Goal: Transaction & Acquisition: Obtain resource

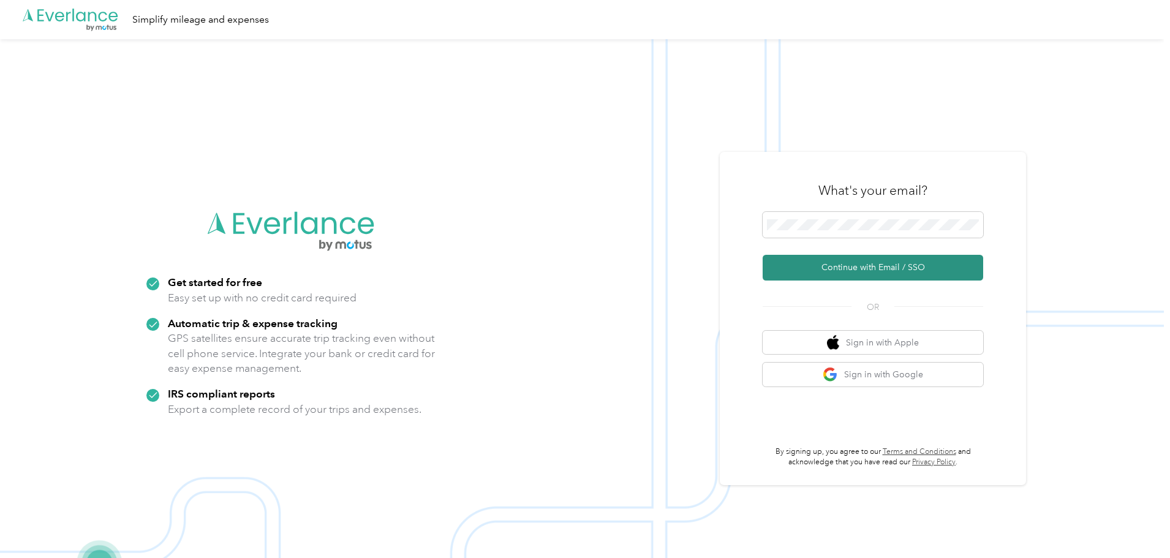
click at [863, 271] on button "Continue with Email / SSO" at bounding box center [873, 268] width 221 height 26
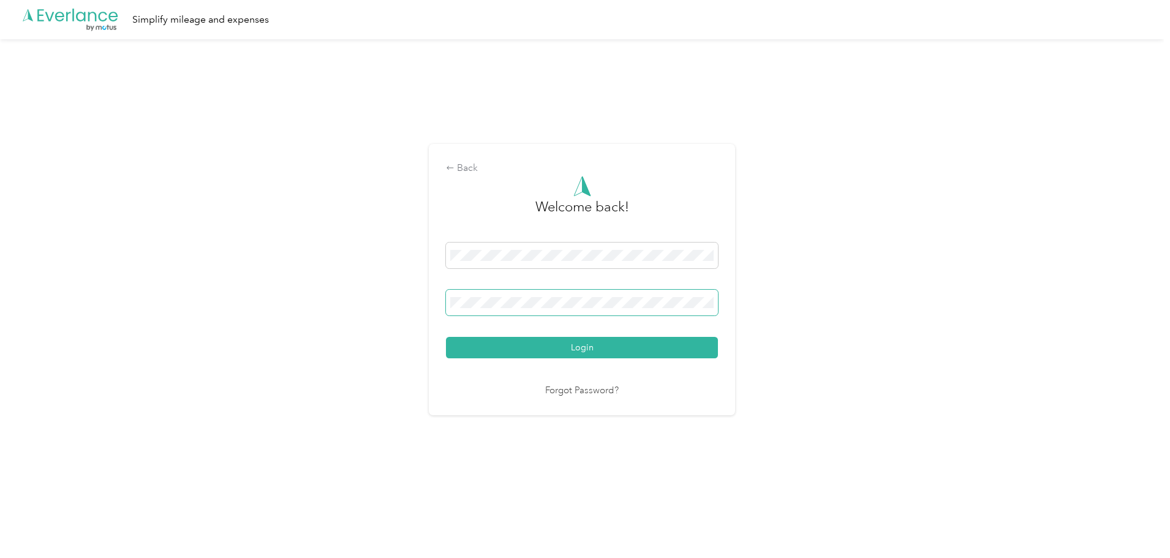
click at [556, 294] on span at bounding box center [582, 303] width 272 height 26
click at [537, 325] on div "Login" at bounding box center [582, 301] width 272 height 116
click at [446, 337] on button "Login" at bounding box center [582, 347] width 272 height 21
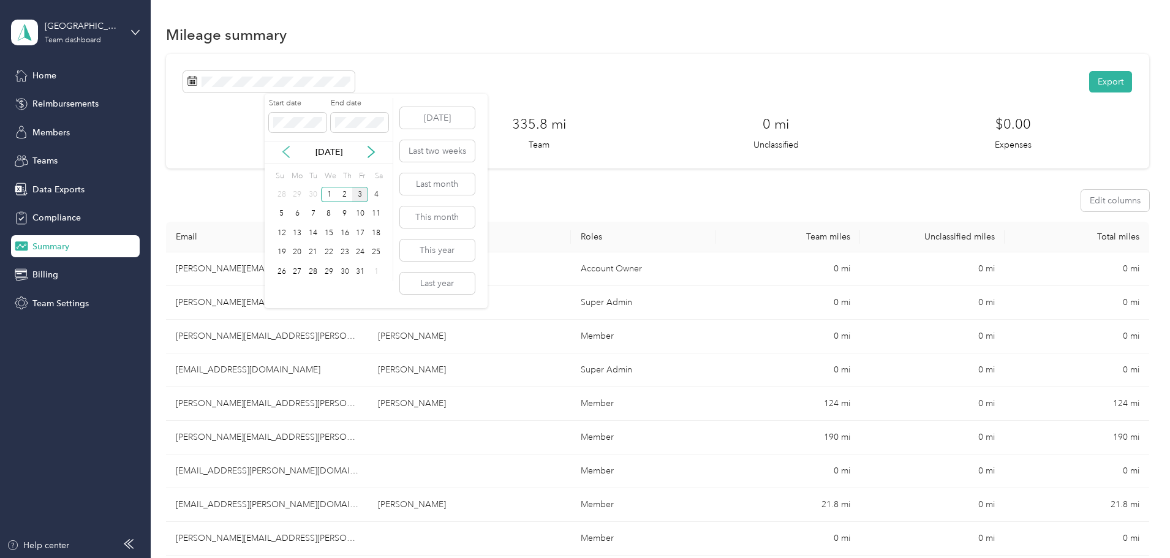
click at [286, 156] on icon at bounding box center [286, 152] width 12 height 12
click at [298, 195] on div "1" at bounding box center [298, 194] width 16 height 15
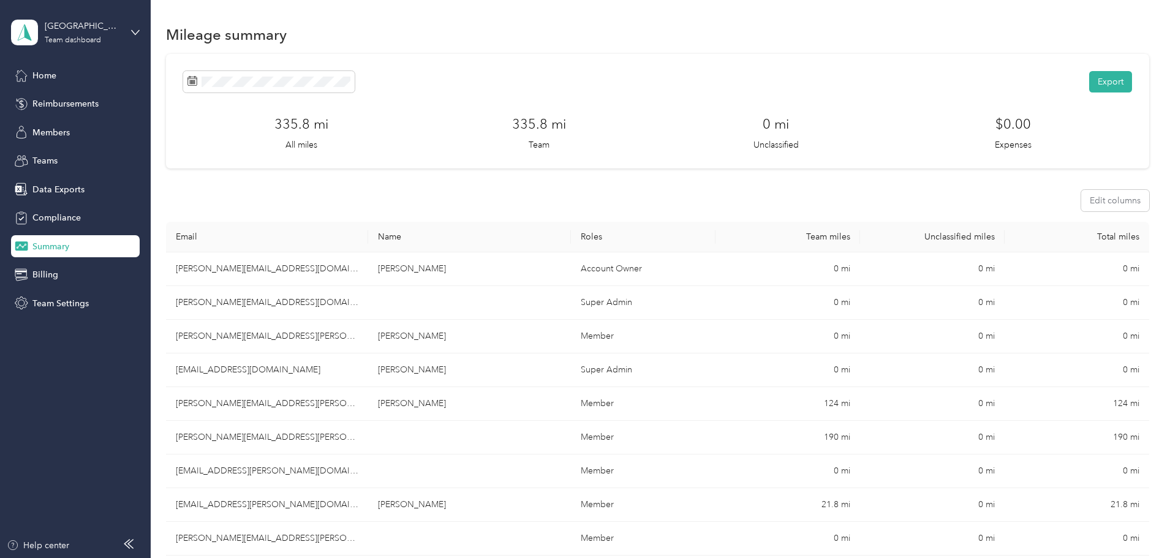
click at [1121, 118] on div "Export 335.8 mi All miles 335.8 mi Team 0 mi Unclassified $0.00 Expenses Edit c…" at bounding box center [657, 350] width 983 height 593
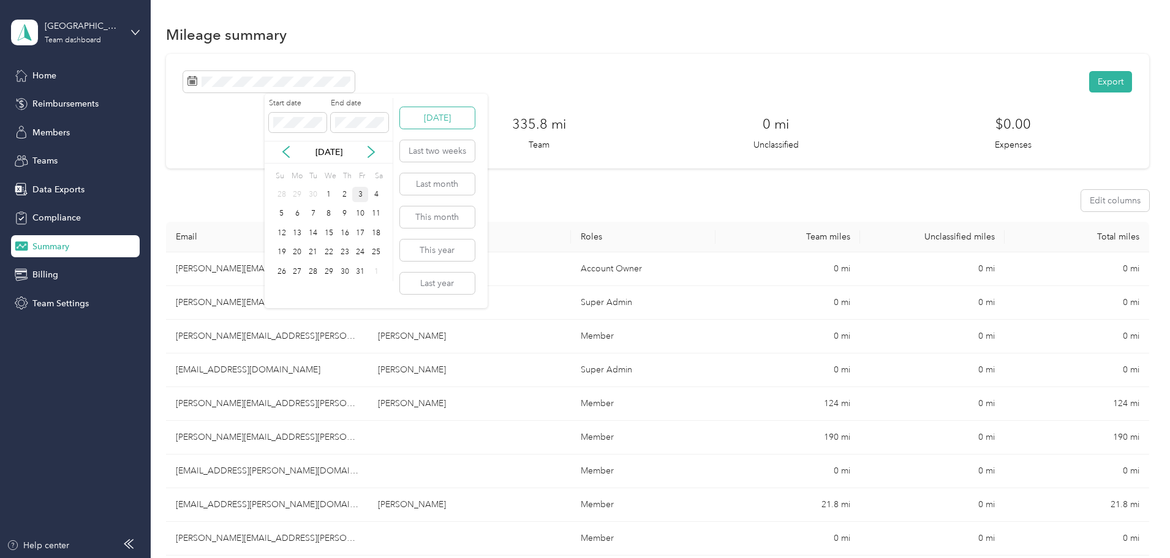
click at [446, 122] on button "[DATE]" at bounding box center [437, 117] width 75 height 21
click at [280, 147] on icon at bounding box center [286, 152] width 12 height 12
click at [296, 195] on div "1" at bounding box center [298, 194] width 16 height 15
click at [436, 115] on button "[DATE]" at bounding box center [437, 117] width 75 height 21
click at [292, 115] on span at bounding box center [298, 123] width 58 height 20
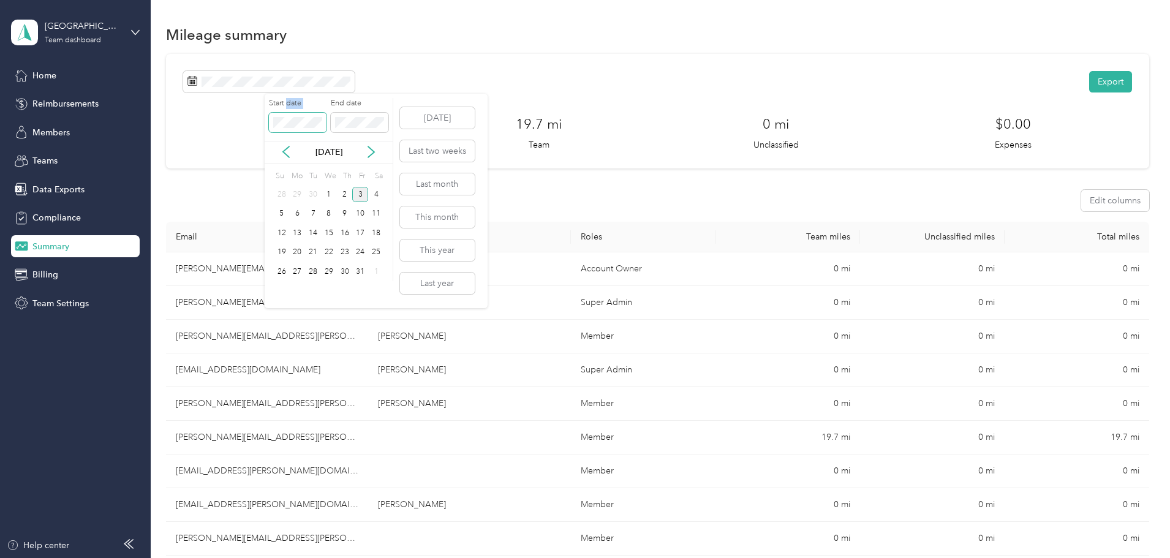
click at [292, 115] on span at bounding box center [298, 123] width 58 height 20
click at [370, 153] on icon at bounding box center [371, 152] width 12 height 12
click at [361, 193] on div "3" at bounding box center [360, 194] width 16 height 15
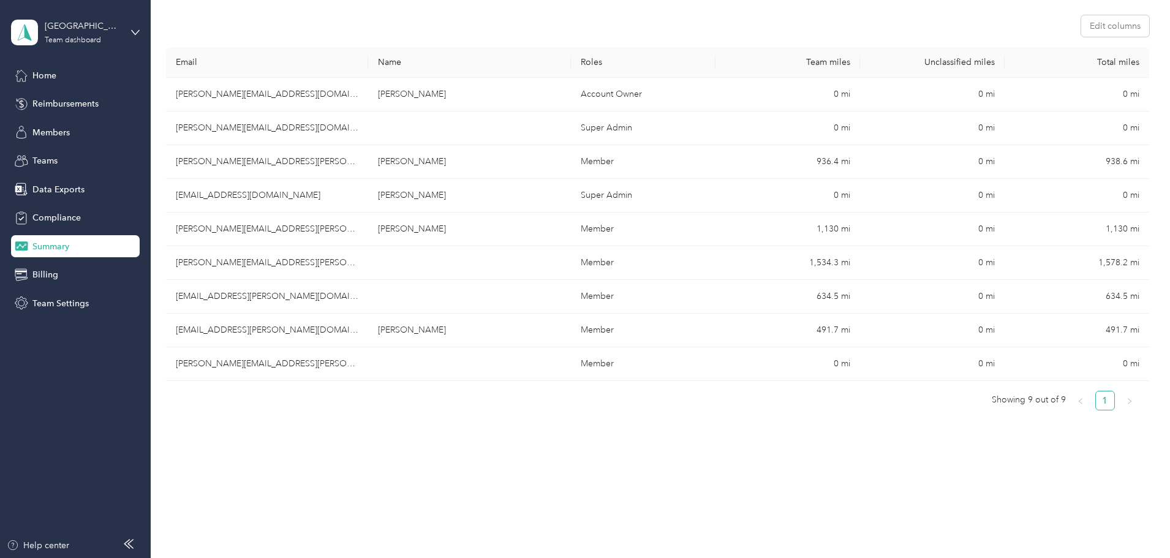
scroll to position [184, 0]
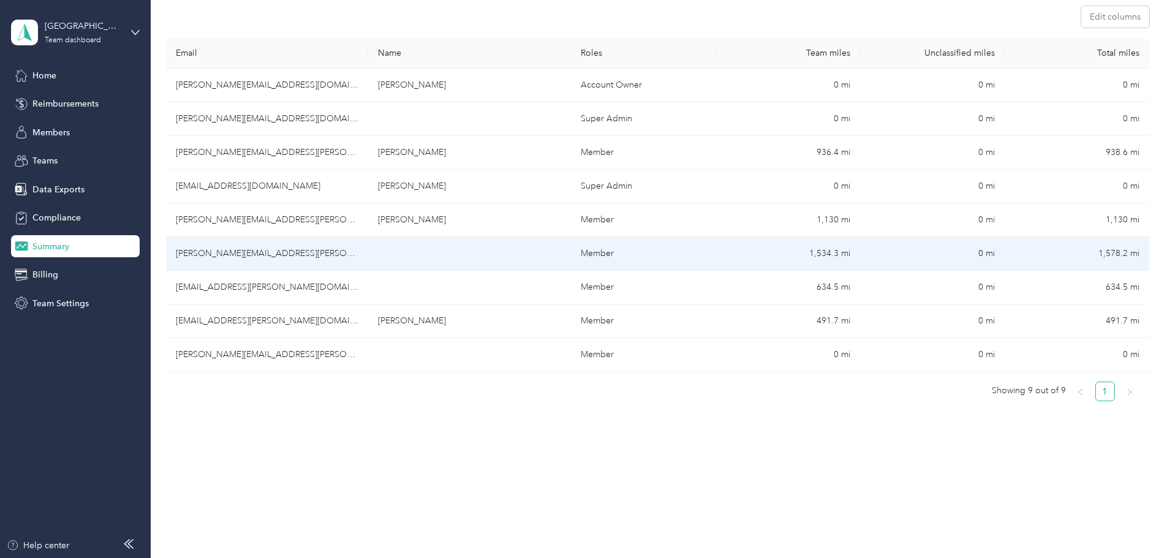
click at [464, 256] on td at bounding box center [469, 254] width 202 height 34
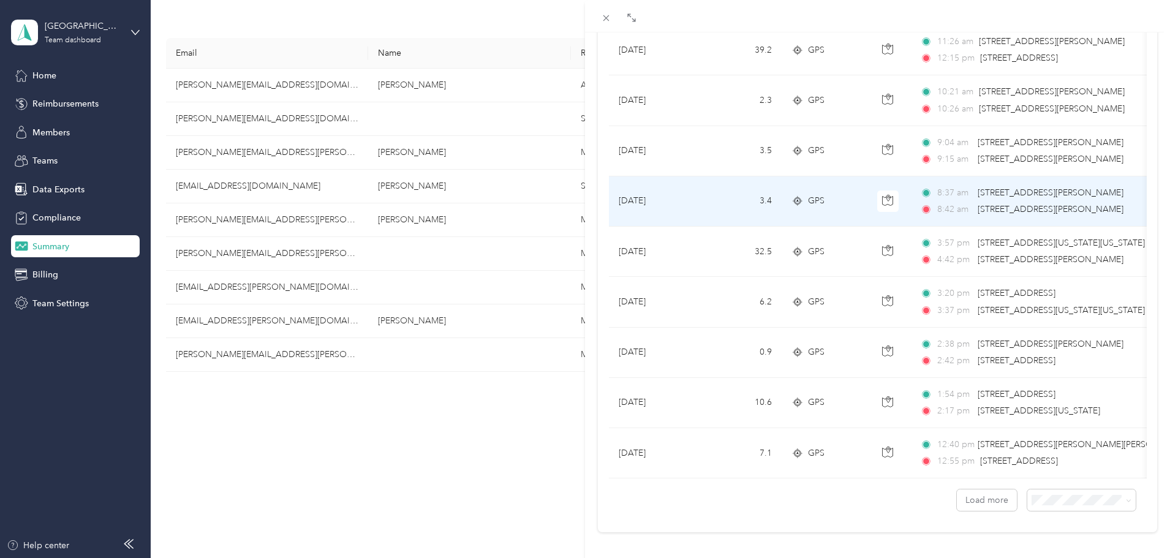
scroll to position [1007, 0]
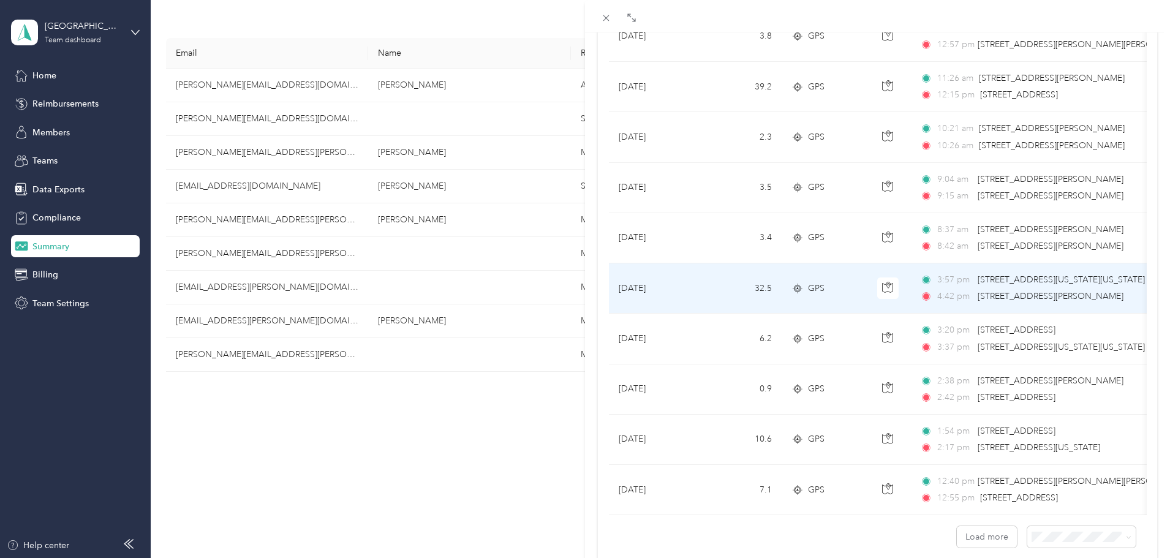
click at [711, 287] on td "32.5" at bounding box center [741, 288] width 81 height 50
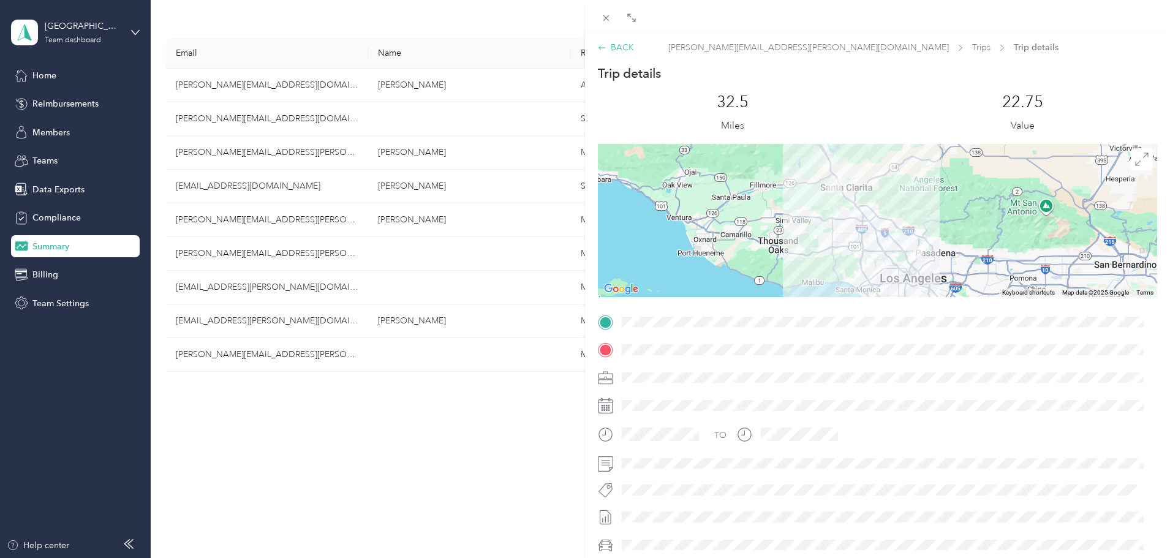
click at [616, 44] on div "BACK" at bounding box center [616, 47] width 36 height 13
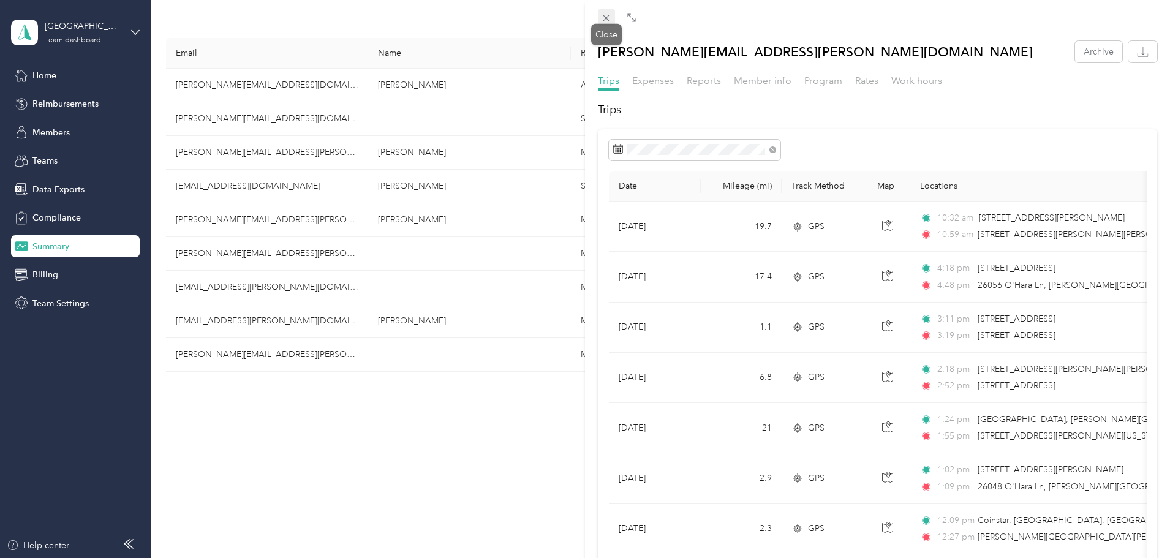
click at [605, 19] on icon at bounding box center [606, 18] width 10 height 10
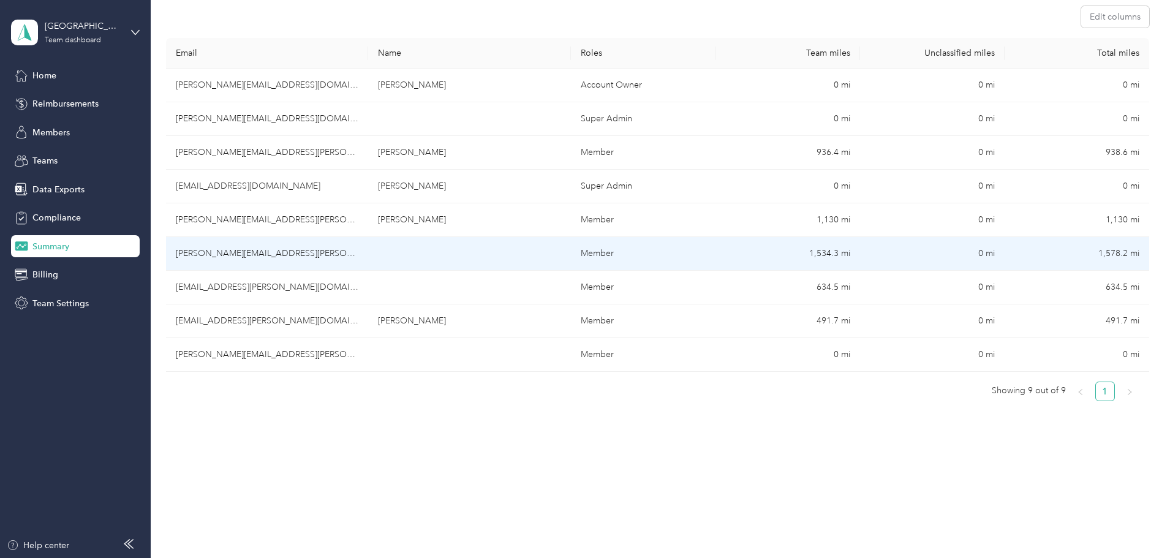
click at [670, 250] on td "Member" at bounding box center [643, 254] width 145 height 34
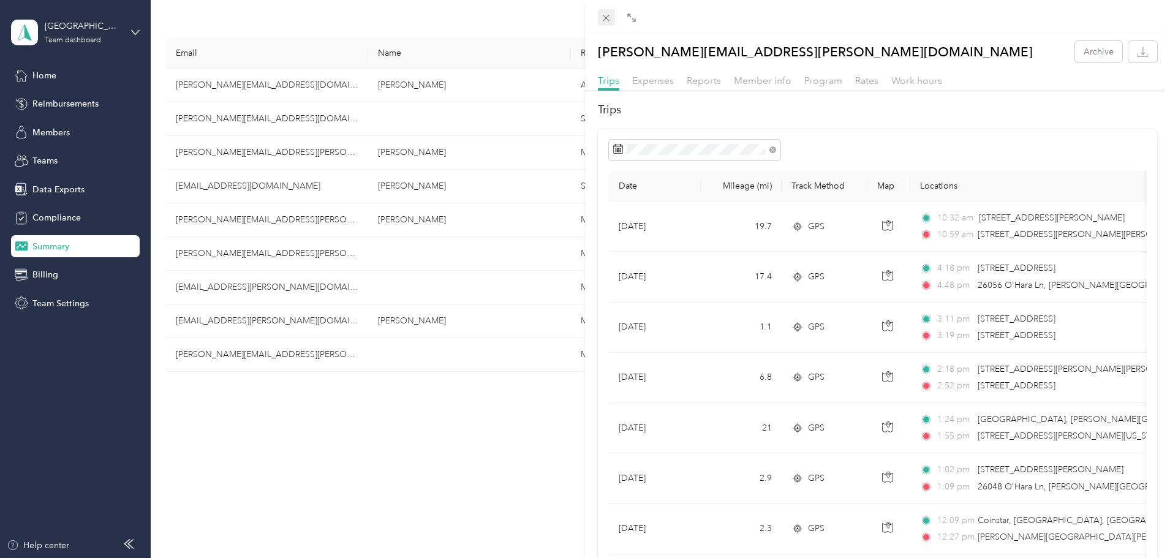
click at [599, 21] on span at bounding box center [606, 17] width 17 height 17
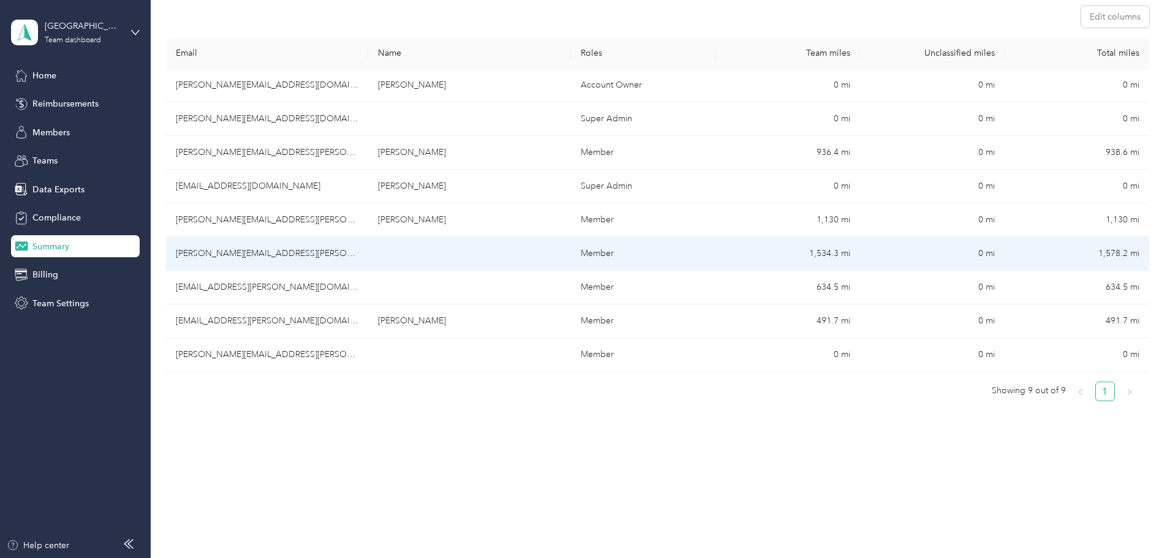
click at [1005, 255] on td "1,578.2 mi" at bounding box center [1077, 254] width 145 height 34
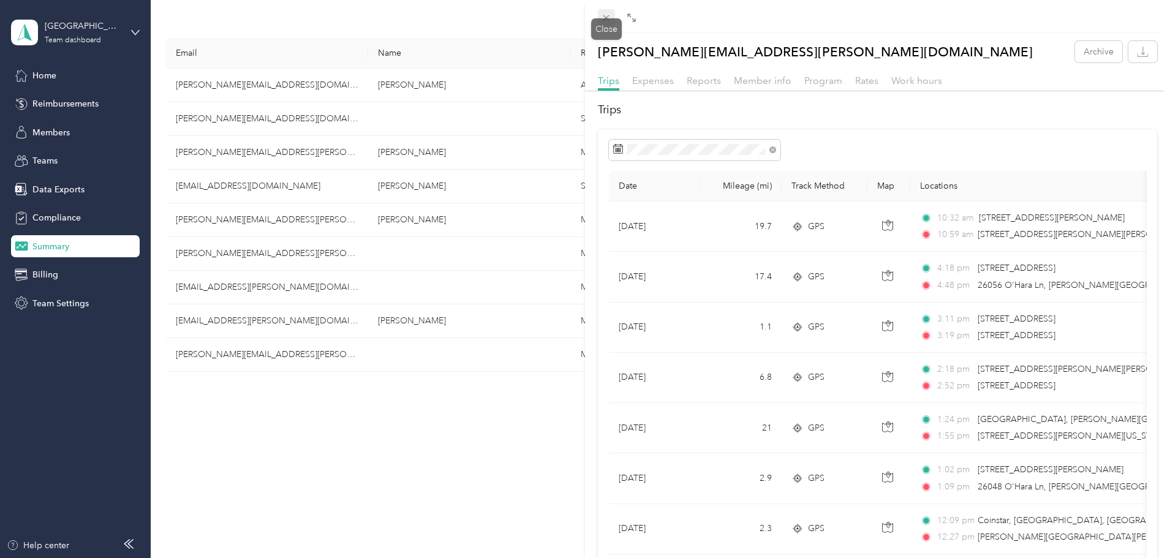
click at [617, 23] on div "Close" at bounding box center [606, 28] width 31 height 21
click at [610, 18] on icon at bounding box center [606, 18] width 10 height 10
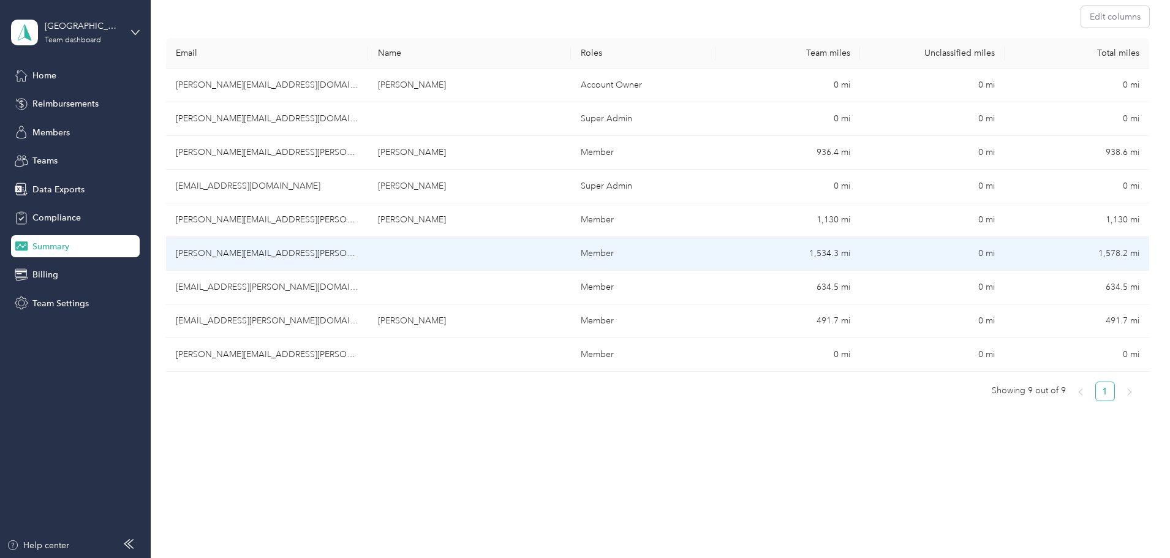
click at [685, 246] on td "Member" at bounding box center [643, 254] width 145 height 34
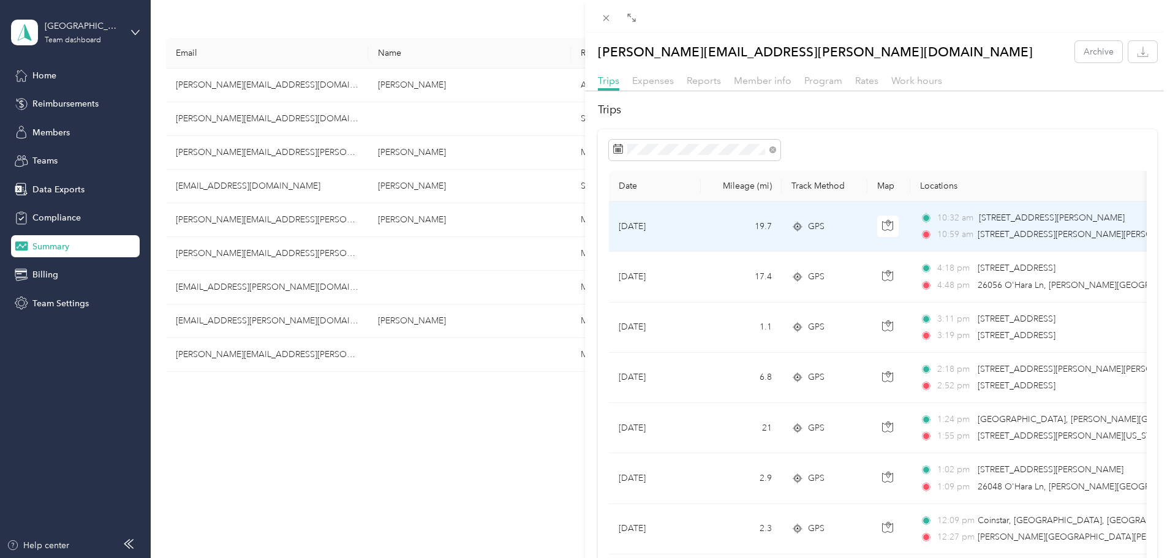
click at [741, 238] on td "19.7" at bounding box center [741, 227] width 81 height 50
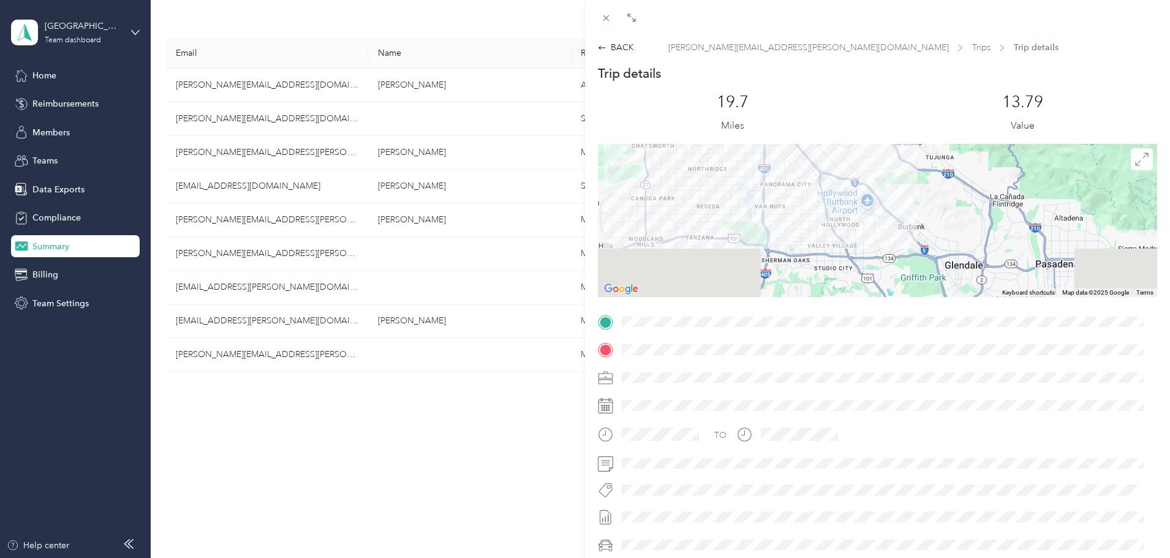
drag, startPoint x: 908, startPoint y: 238, endPoint x: 830, endPoint y: 189, distance: 92.0
click at [803, 104] on div "Trip details This trip cannot be edited because it is either under review, appr…" at bounding box center [877, 338] width 559 height 546
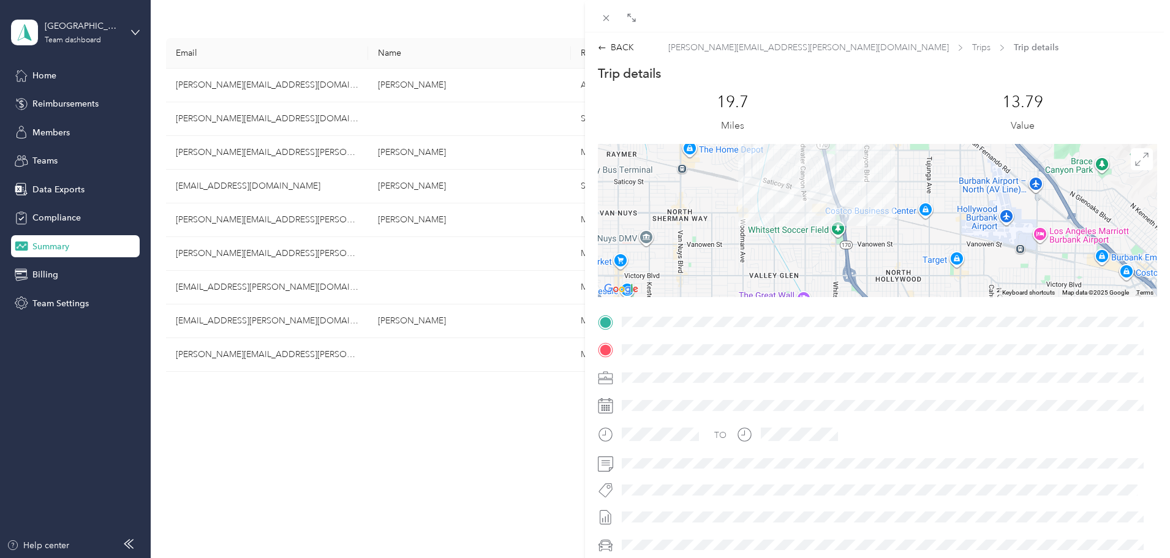
drag, startPoint x: 660, startPoint y: 261, endPoint x: 721, endPoint y: 256, distance: 60.9
click at [721, 256] on div at bounding box center [877, 220] width 559 height 153
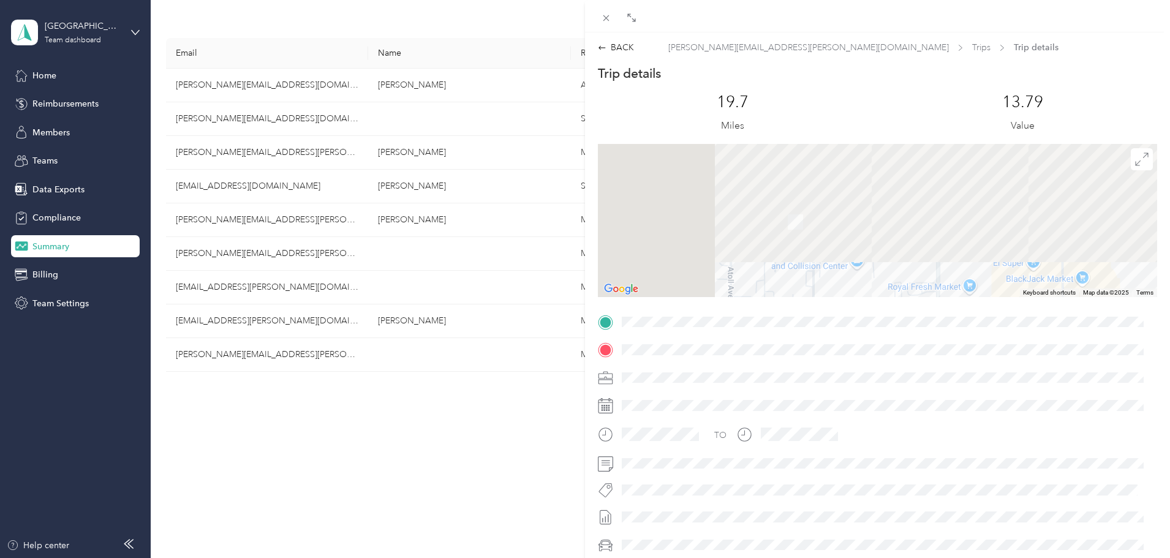
drag, startPoint x: 770, startPoint y: 192, endPoint x: 902, endPoint y: 389, distance: 237.3
click at [902, 389] on div "Trip details This trip cannot be edited because it is either under review, appr…" at bounding box center [877, 338] width 559 height 546
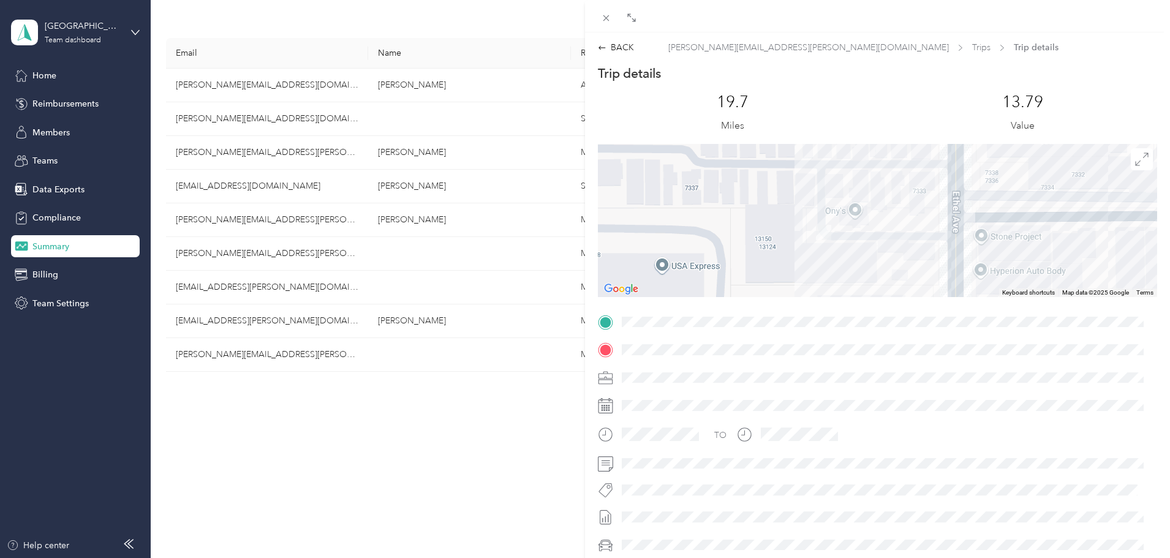
drag, startPoint x: 906, startPoint y: 183, endPoint x: 874, endPoint y: 263, distance: 85.8
click at [874, 263] on div at bounding box center [877, 220] width 559 height 153
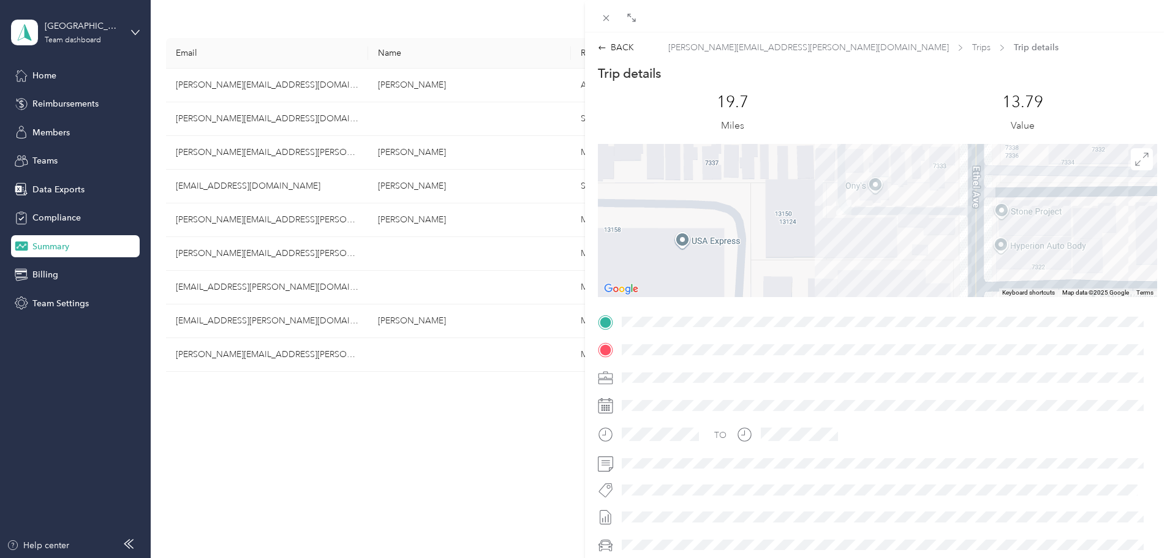
click at [870, 180] on div at bounding box center [877, 220] width 559 height 153
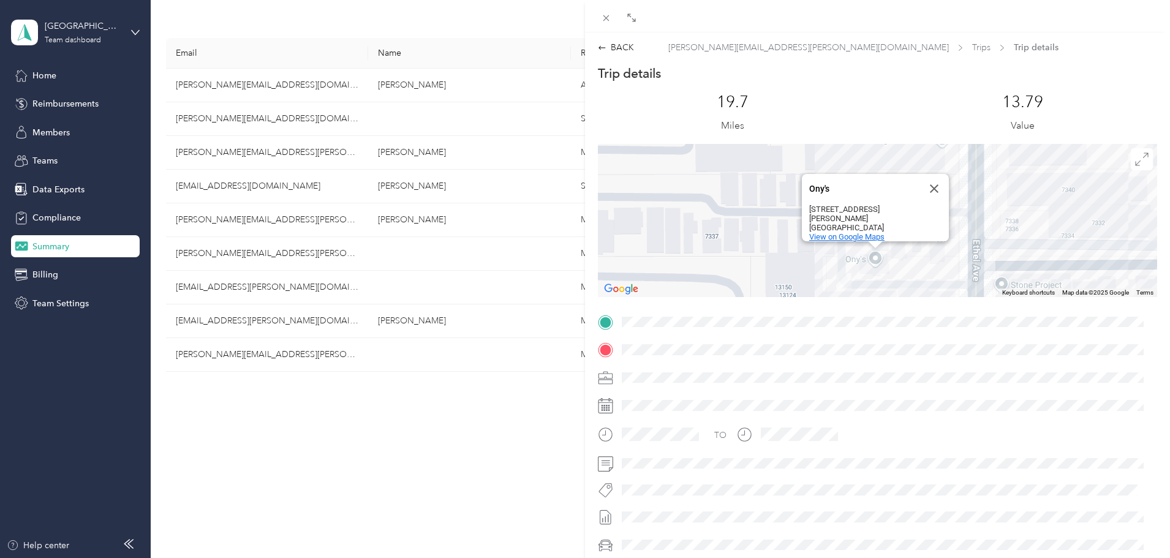
click at [853, 232] on span "View on Google Maps" at bounding box center [846, 236] width 75 height 9
click at [613, 46] on div "BACK" at bounding box center [616, 47] width 36 height 13
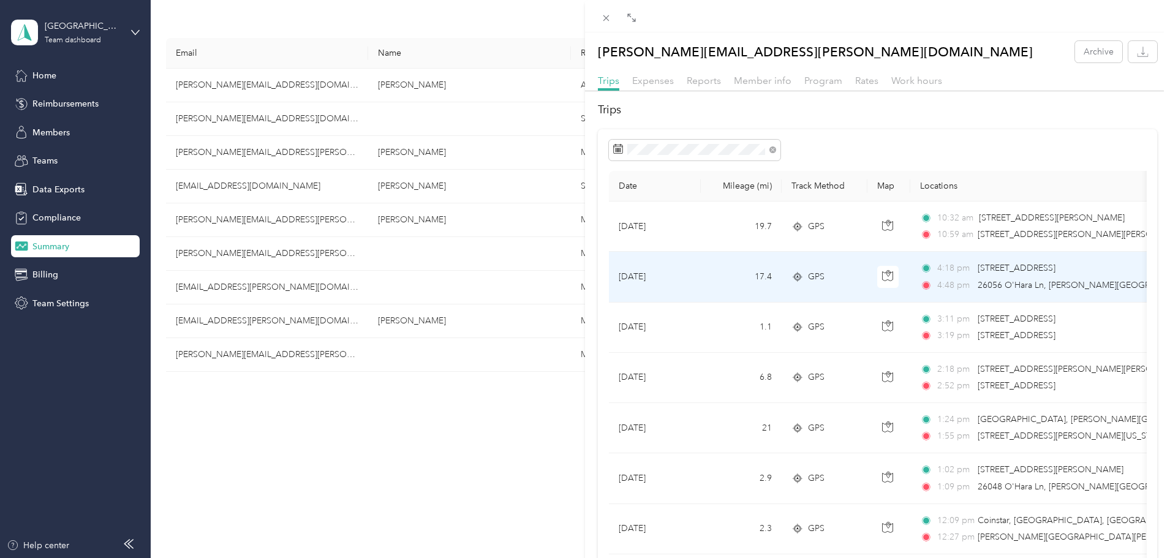
click at [680, 270] on td "[DATE]" at bounding box center [655, 277] width 92 height 50
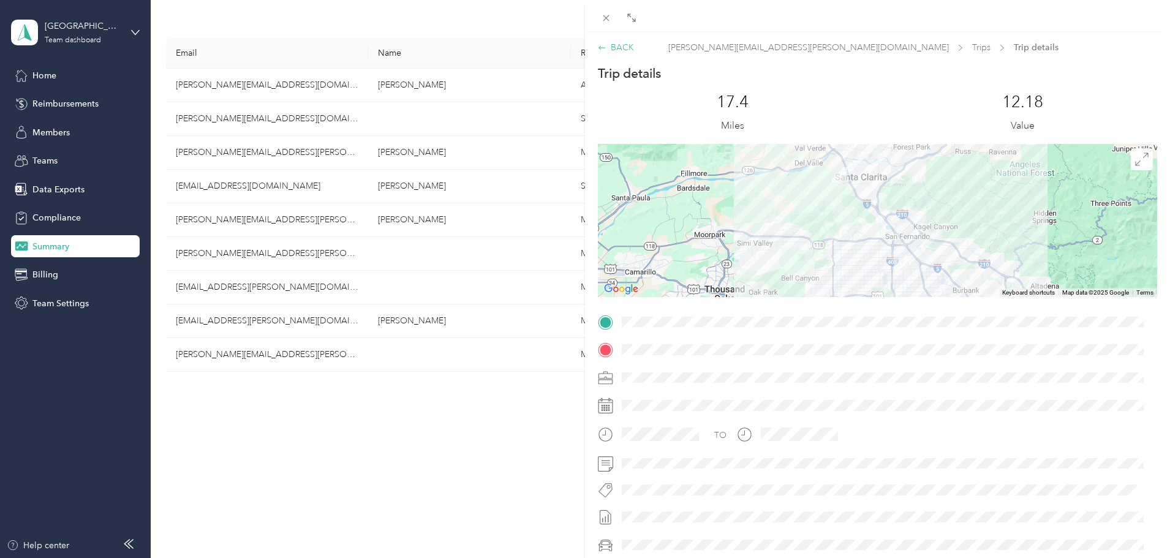
click at [615, 45] on div "BACK" at bounding box center [616, 47] width 36 height 13
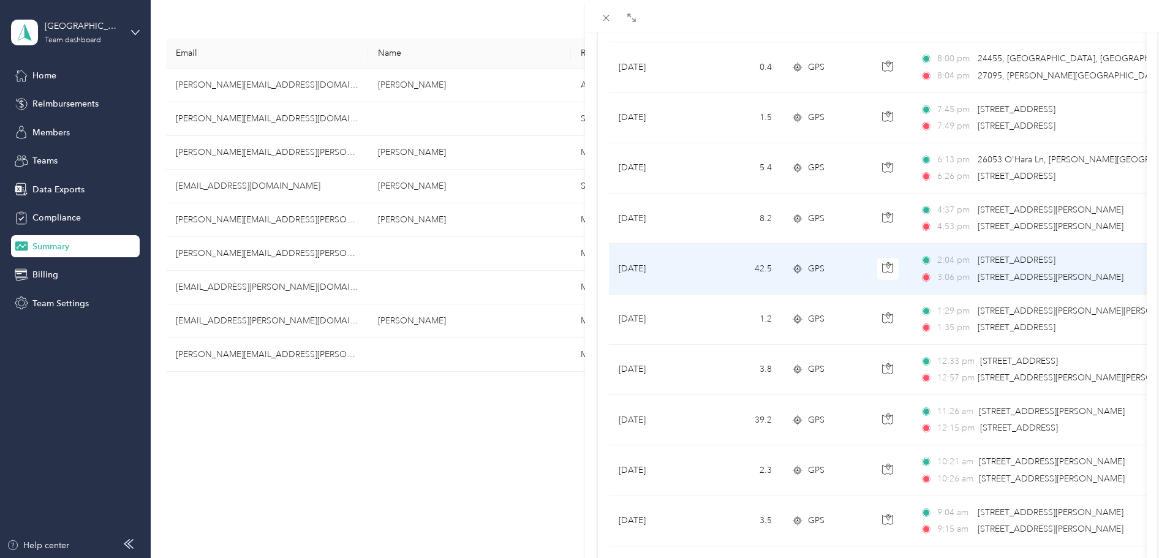
click at [714, 260] on td "42.5" at bounding box center [741, 269] width 81 height 50
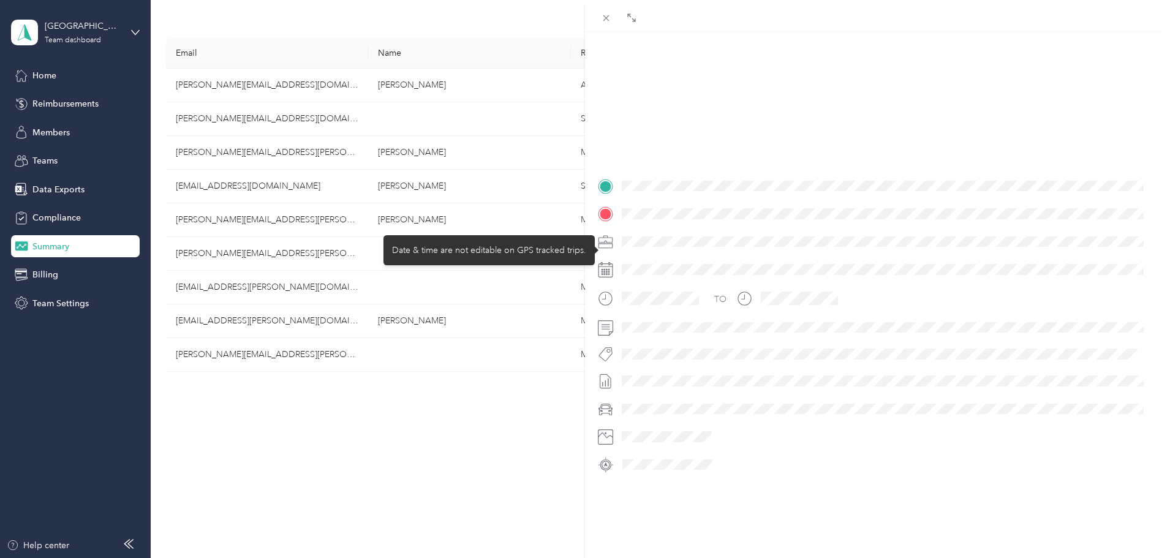
scroll to position [149, 0]
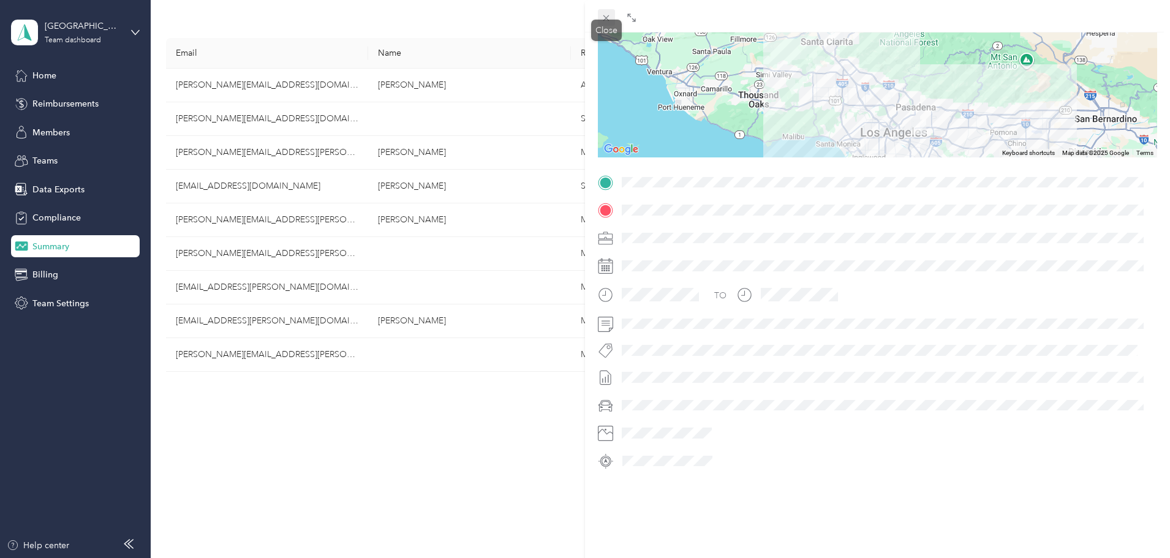
click at [608, 16] on icon at bounding box center [607, 18] width 6 height 6
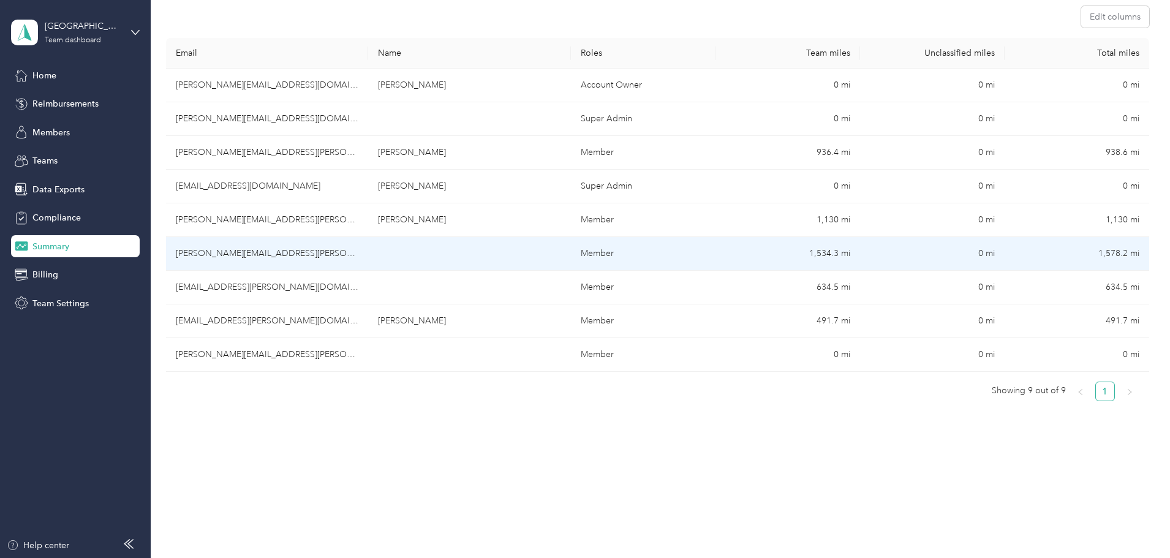
click at [683, 244] on td "Member" at bounding box center [643, 254] width 145 height 34
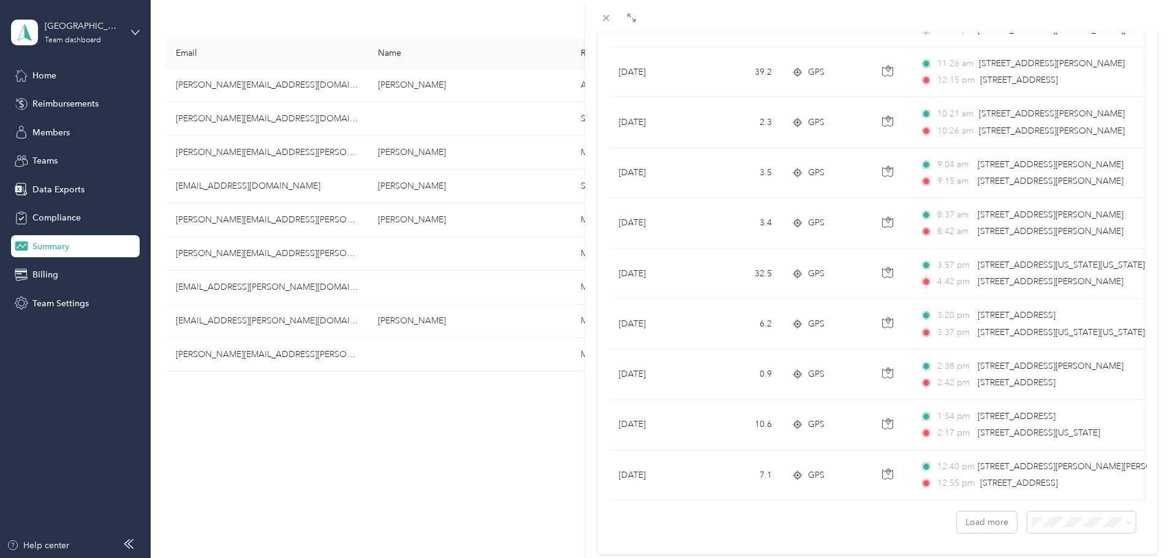
scroll to position [1007, 0]
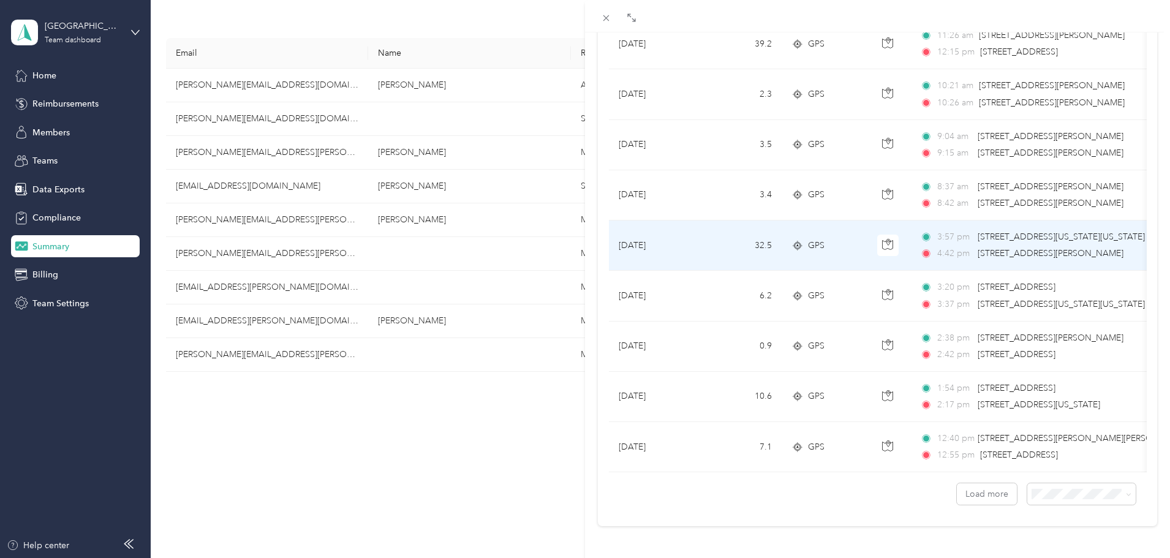
click at [711, 232] on td "32.5" at bounding box center [741, 246] width 81 height 50
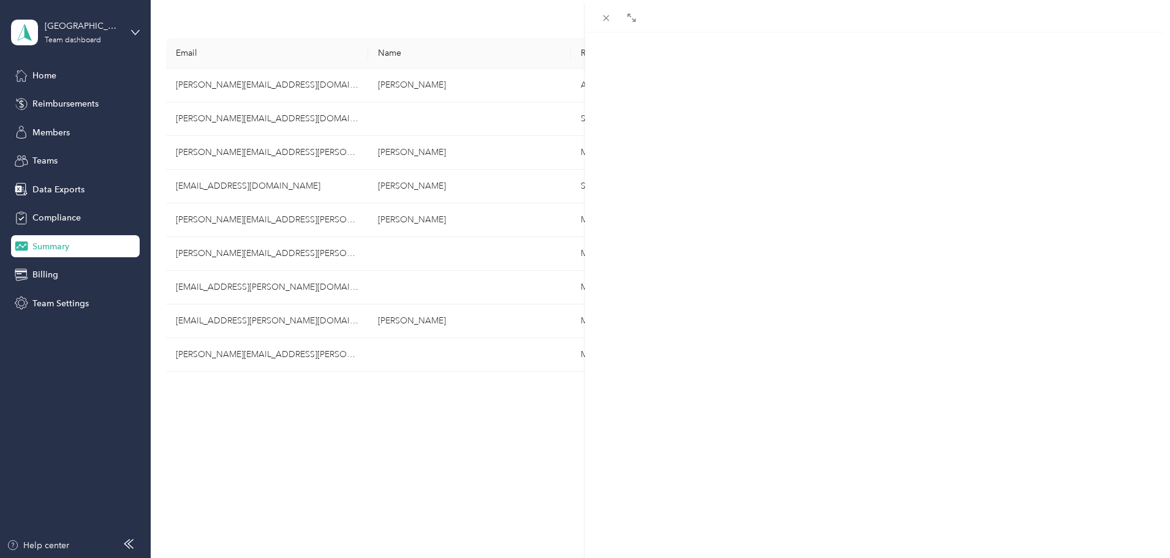
scroll to position [149, 0]
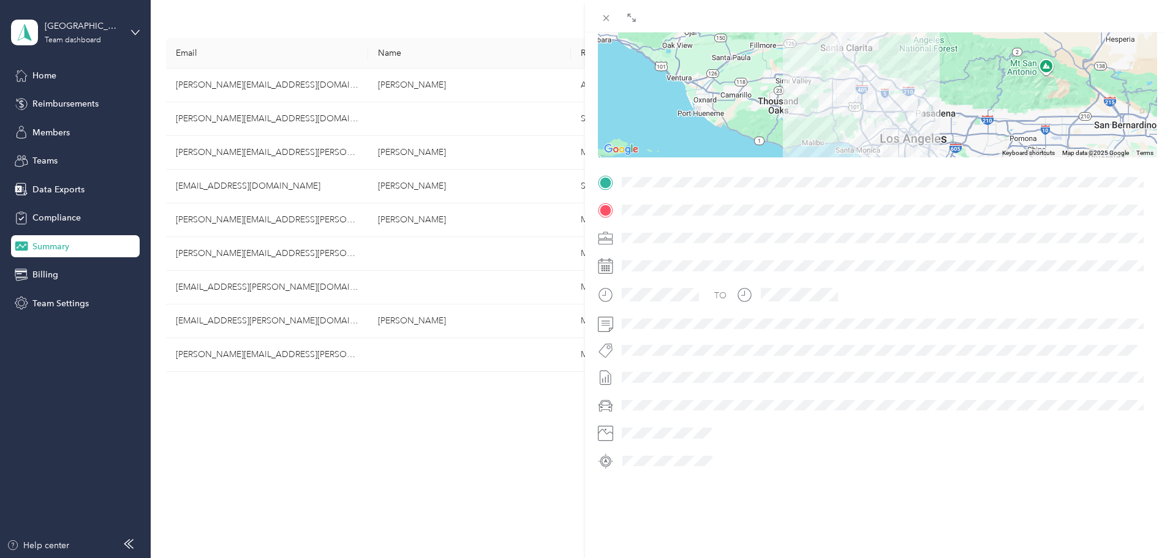
click at [872, 185] on div "TO" at bounding box center [877, 322] width 559 height 298
click at [606, 22] on icon at bounding box center [606, 18] width 10 height 10
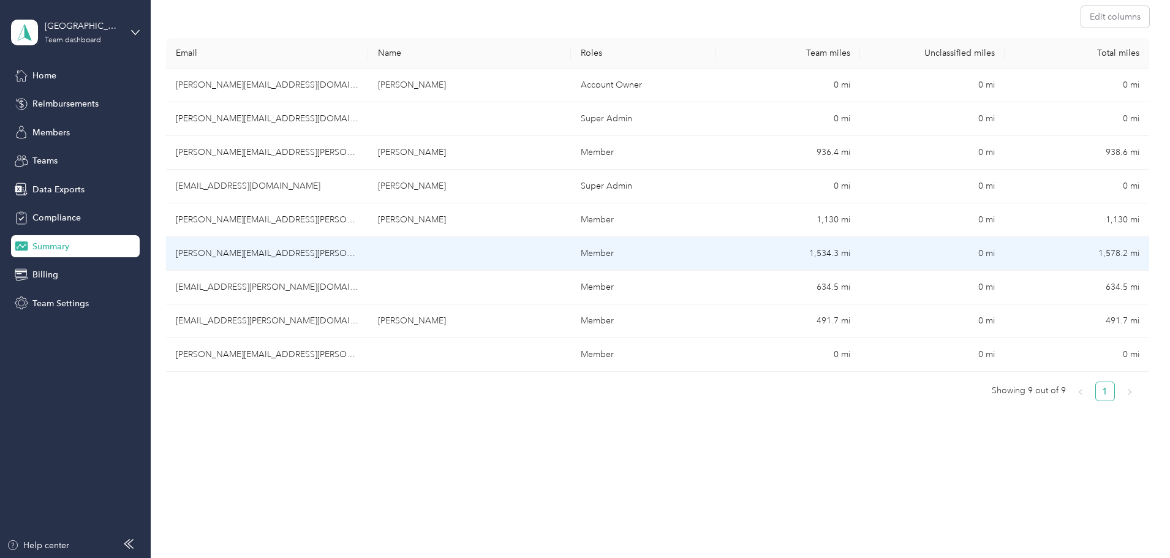
click at [721, 246] on td "1,534.3 mi" at bounding box center [788, 254] width 145 height 34
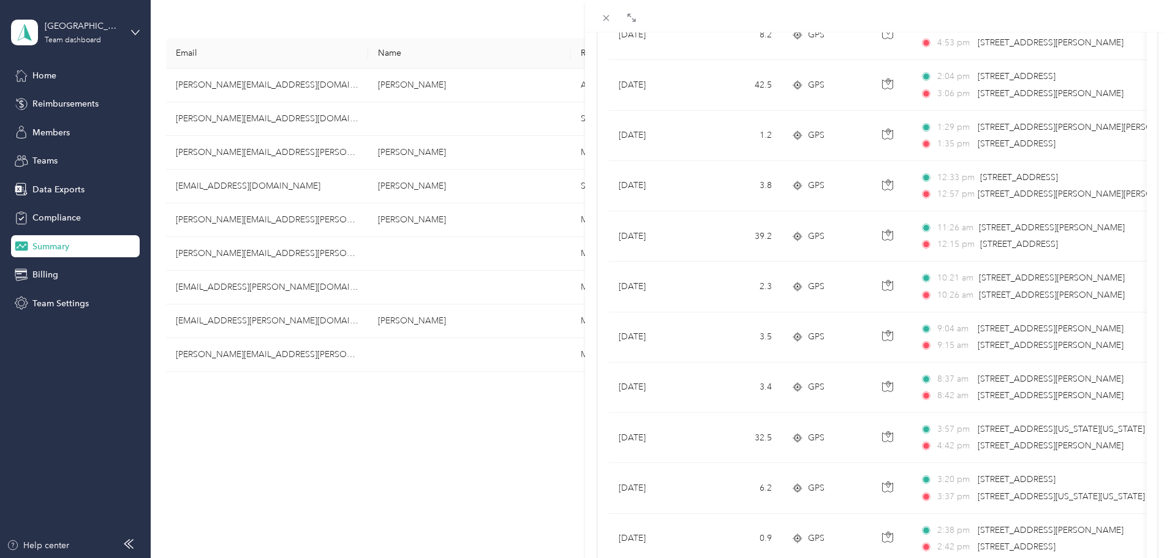
scroll to position [1007, 0]
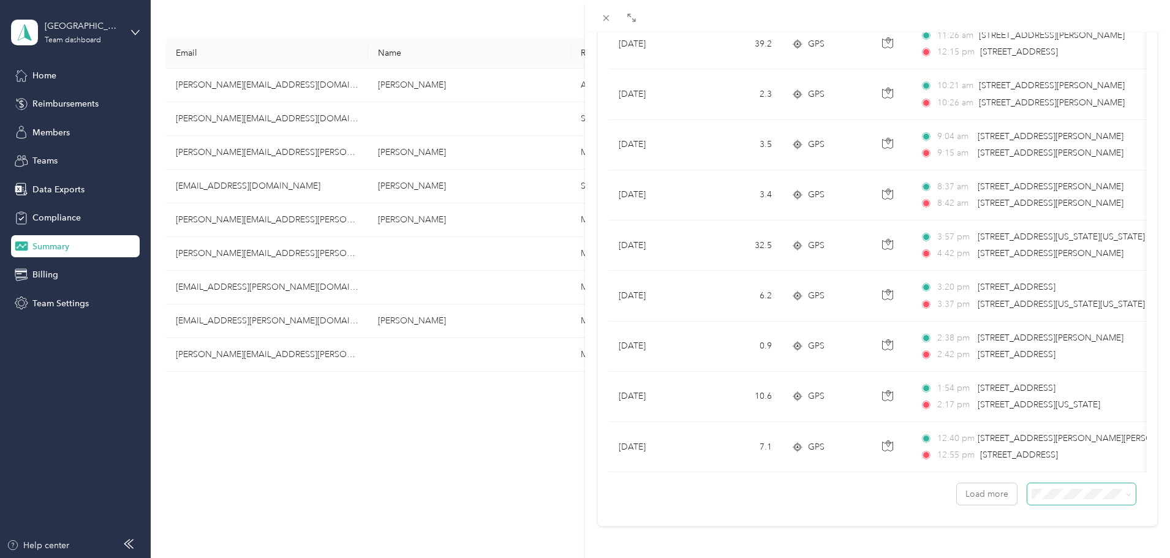
click at [1075, 491] on span at bounding box center [1082, 493] width 108 height 21
click at [1066, 464] on span "100 per load" at bounding box center [1052, 462] width 50 height 10
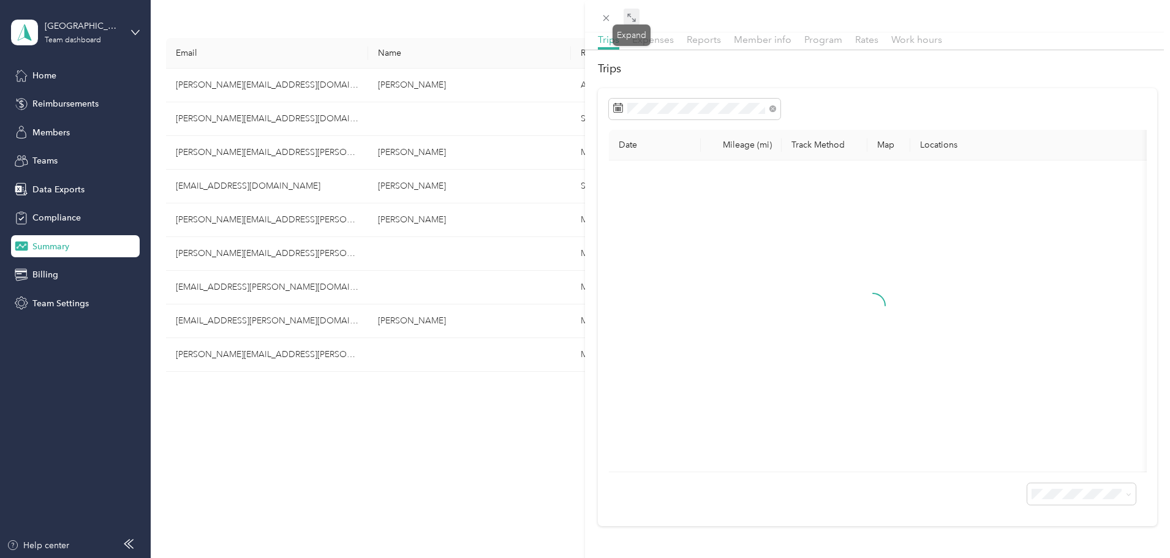
click at [634, 15] on icon at bounding box center [632, 18] width 10 height 10
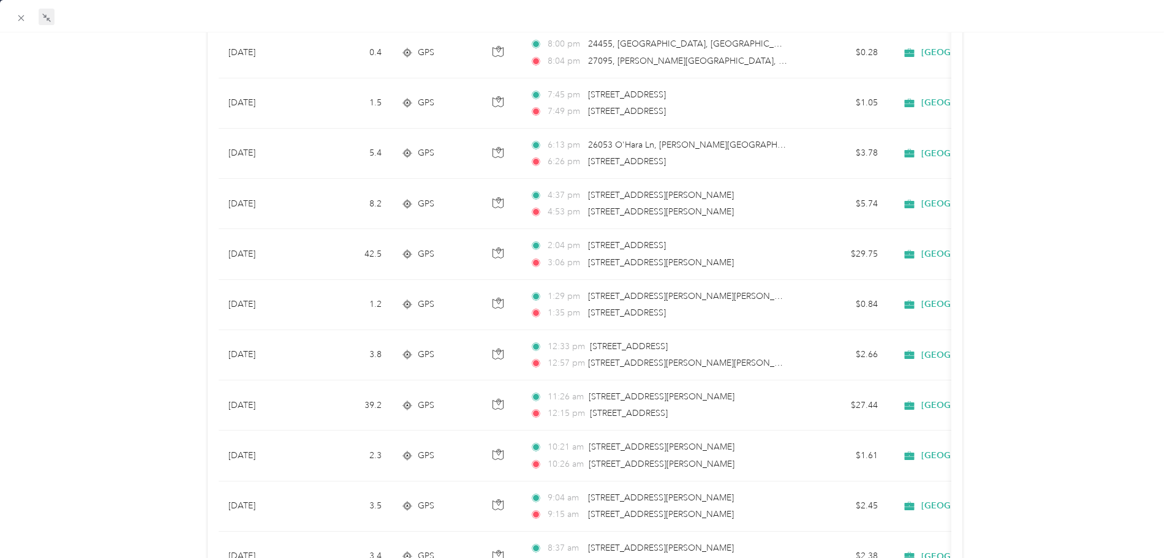
scroll to position [672, 0]
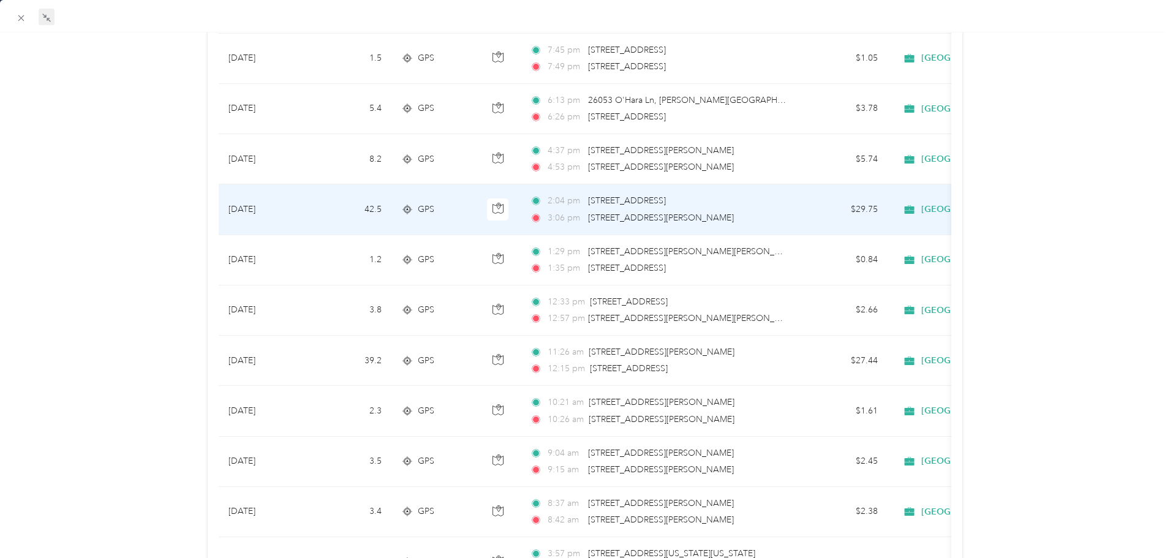
click at [327, 214] on td "42.5" at bounding box center [351, 209] width 81 height 50
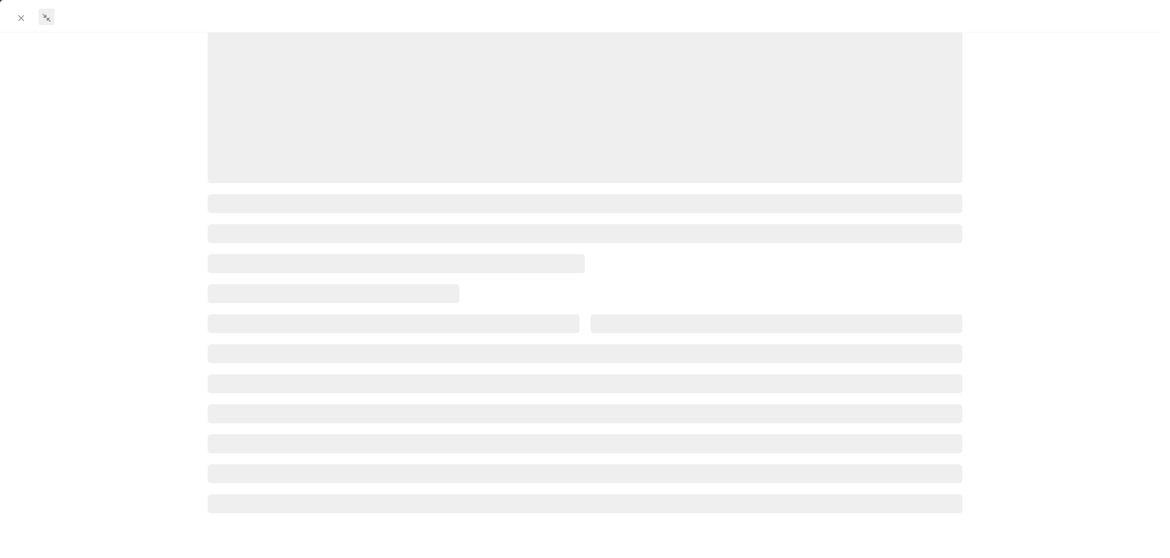
scroll to position [170, 0]
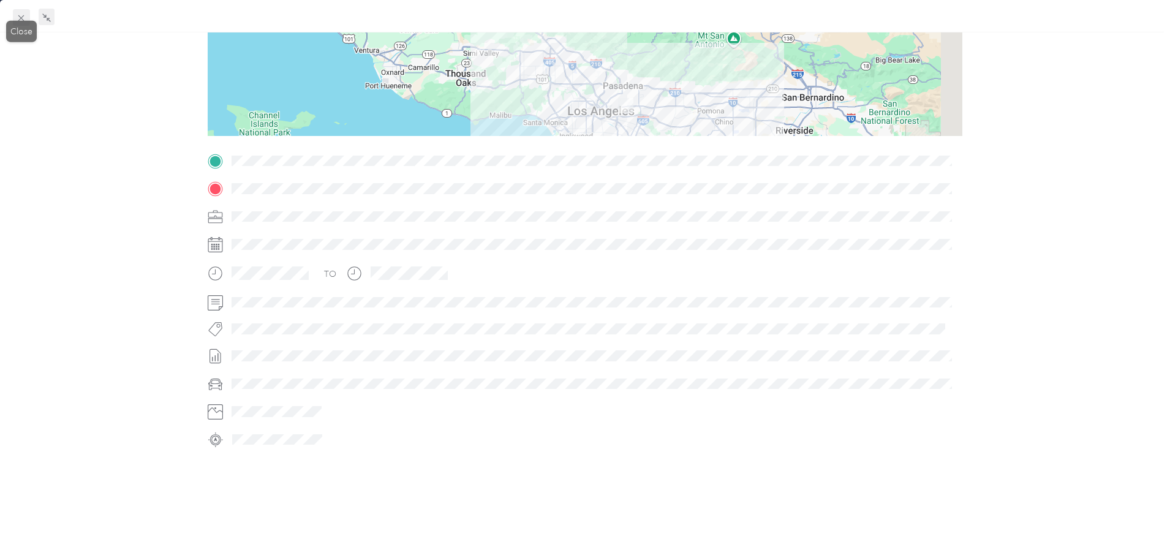
click at [20, 14] on icon at bounding box center [21, 18] width 10 height 10
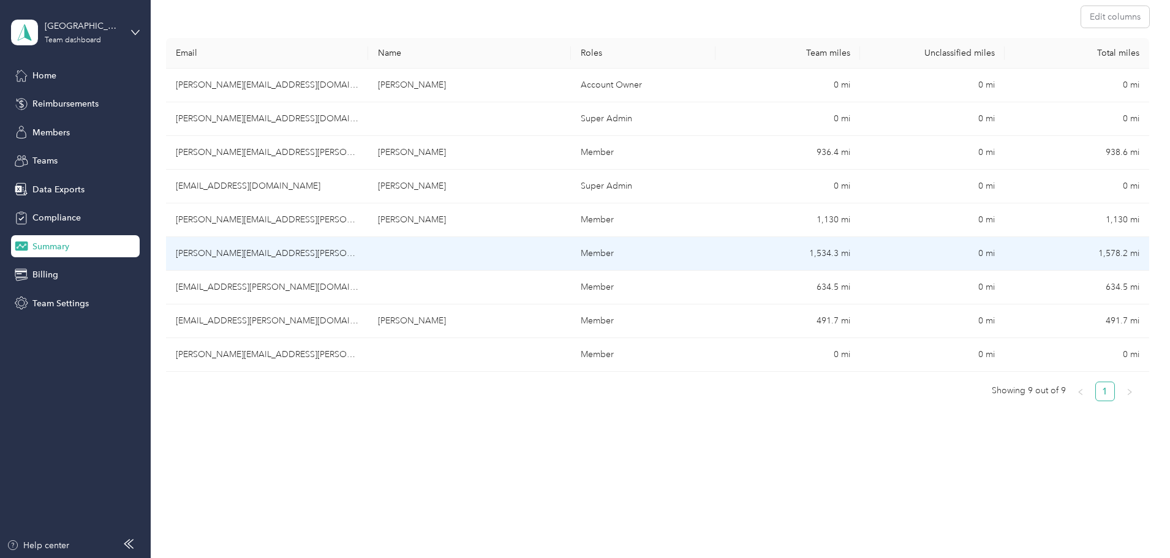
click at [337, 265] on td "[PERSON_NAME][EMAIL_ADDRESS][PERSON_NAME][DOMAIN_NAME]" at bounding box center [267, 254] width 202 height 34
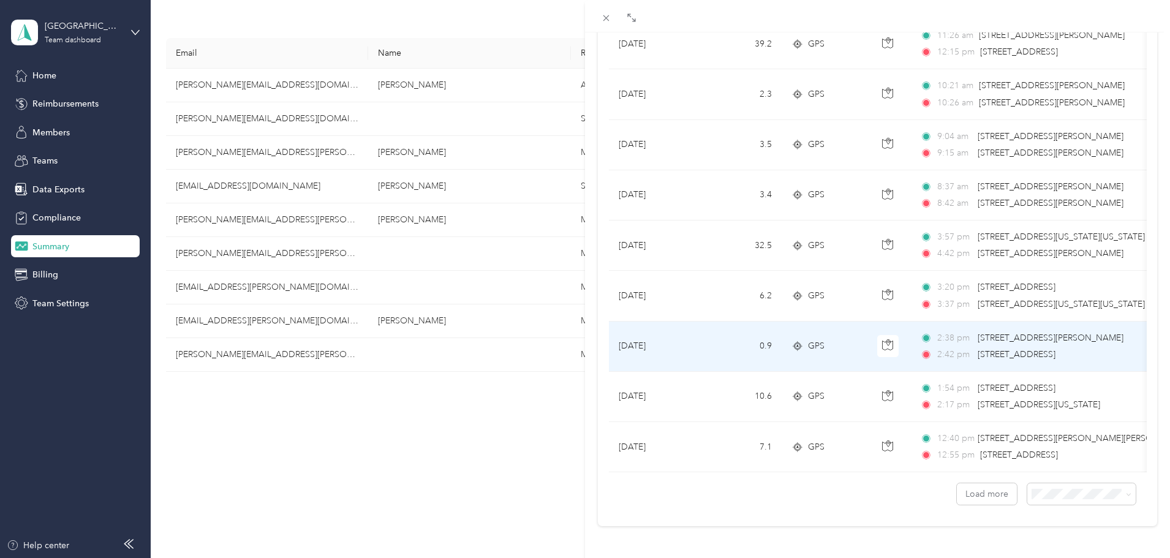
scroll to position [1007, 0]
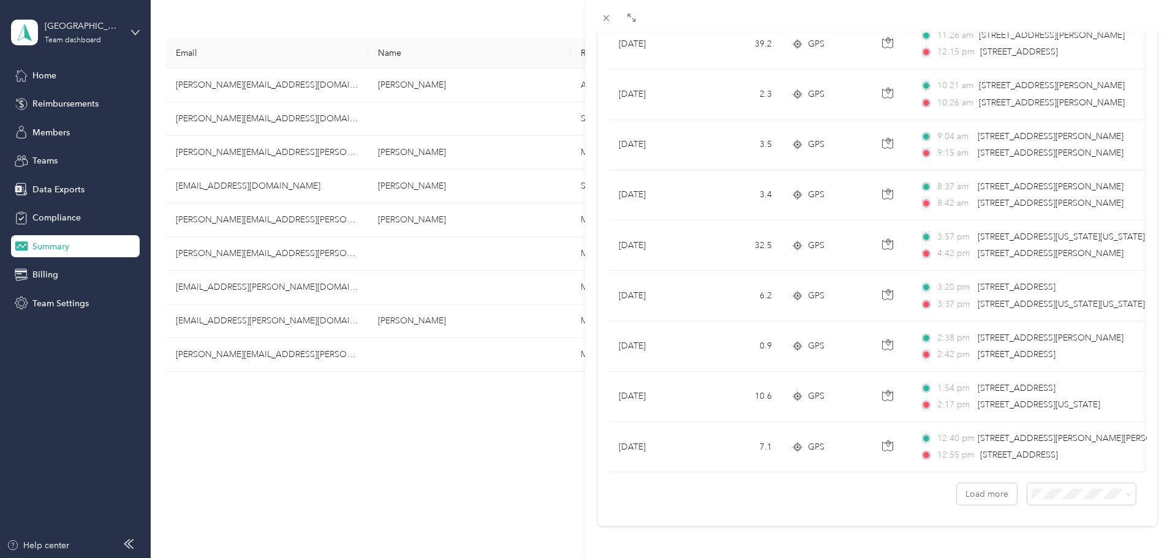
click at [1042, 465] on div "100 per load" at bounding box center [1072, 459] width 91 height 13
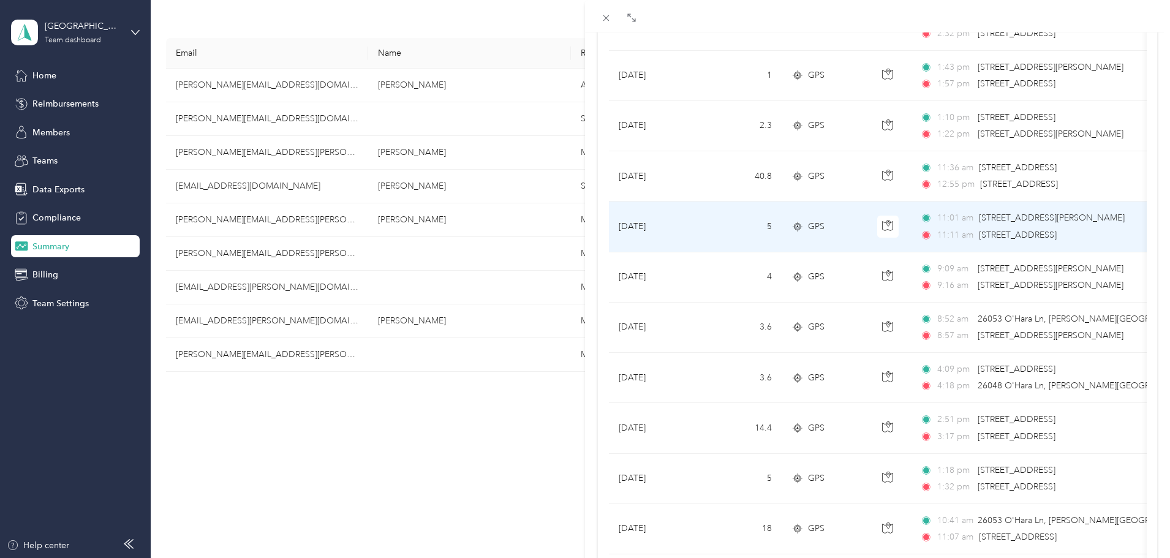
scroll to position [2233, 0]
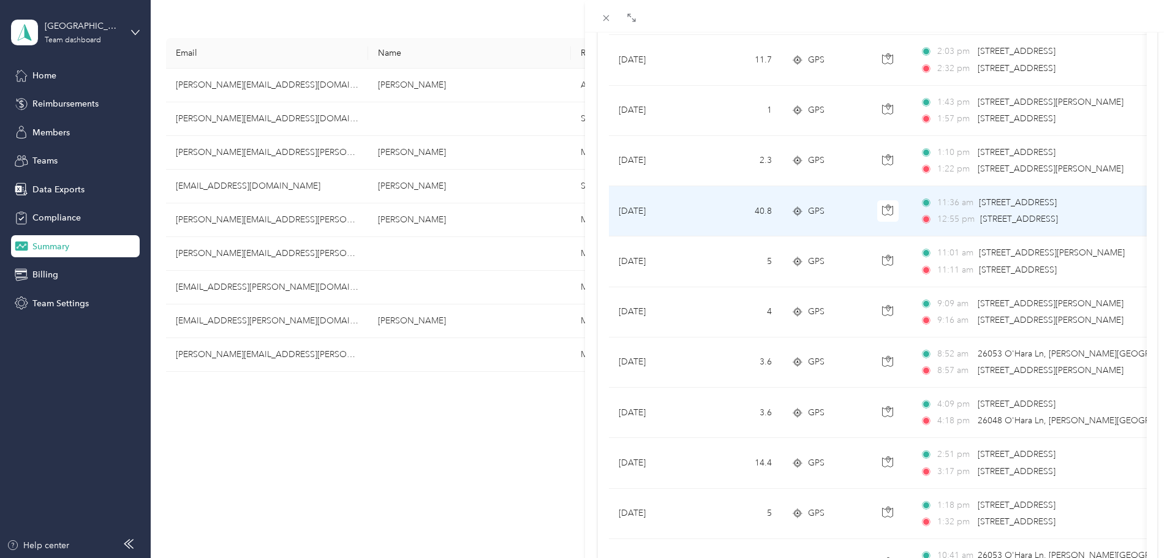
click at [745, 208] on td "40.8" at bounding box center [741, 211] width 81 height 50
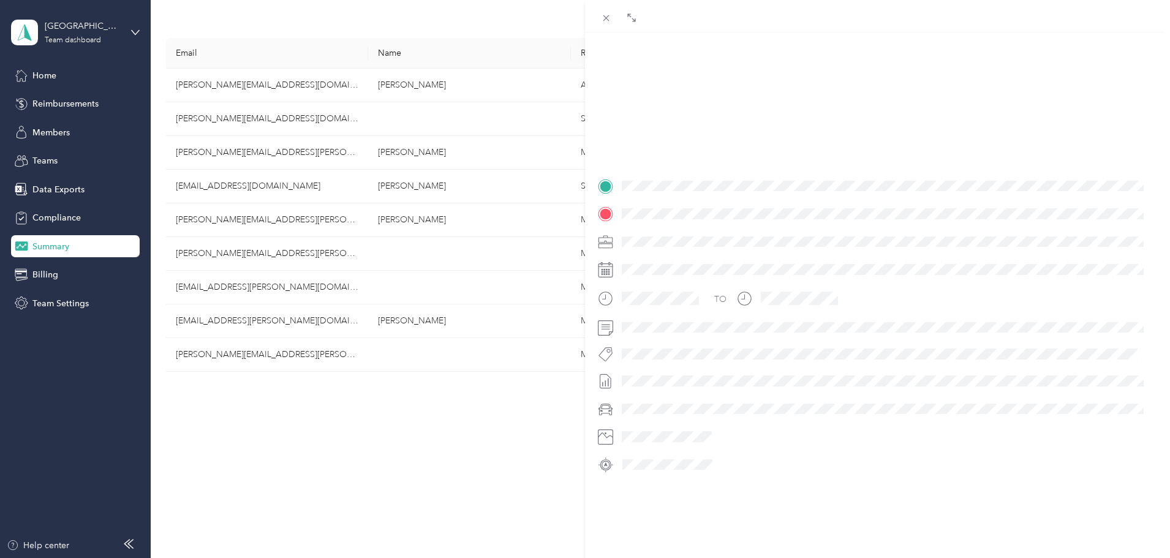
scroll to position [149, 0]
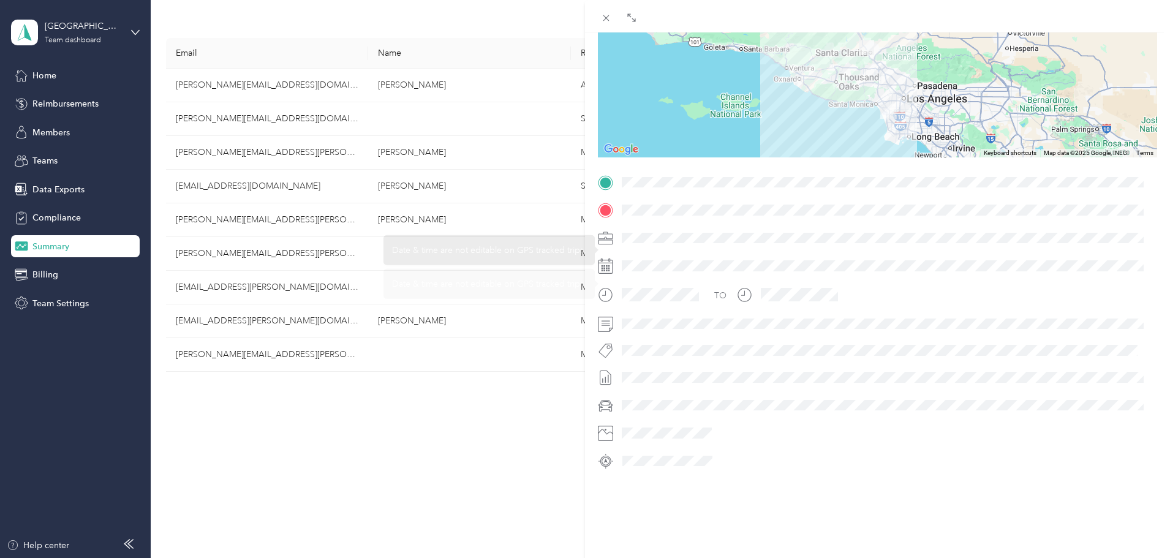
click at [441, 467] on div "BACK [PERSON_NAME][EMAIL_ADDRESS][PERSON_NAME][DOMAIN_NAME] Trips Trip details …" at bounding box center [585, 279] width 1170 height 558
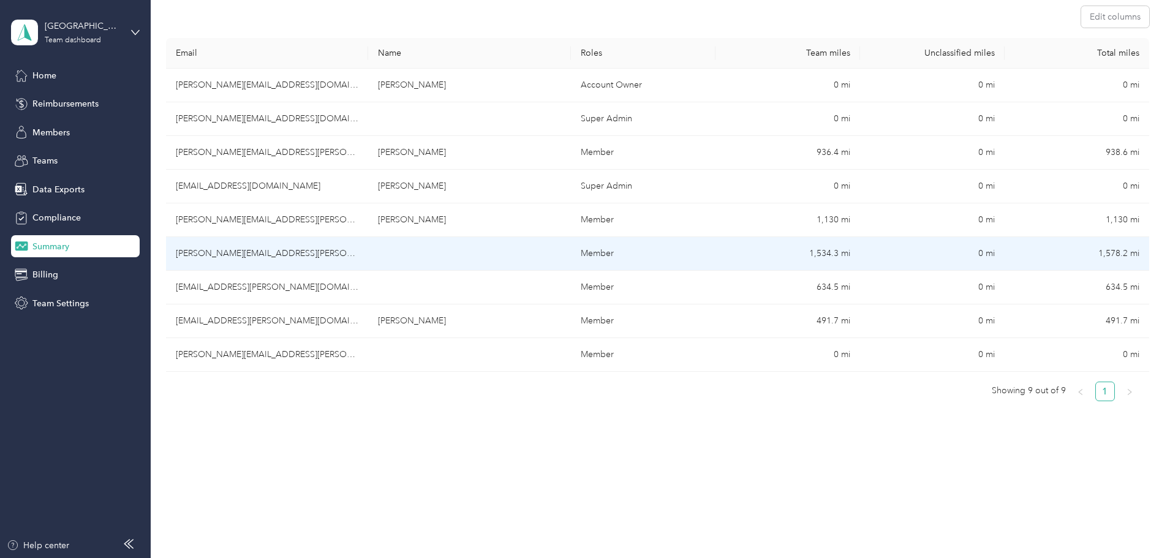
click at [368, 245] on td "[PERSON_NAME][EMAIL_ADDRESS][PERSON_NAME][DOMAIN_NAME]" at bounding box center [267, 254] width 202 height 34
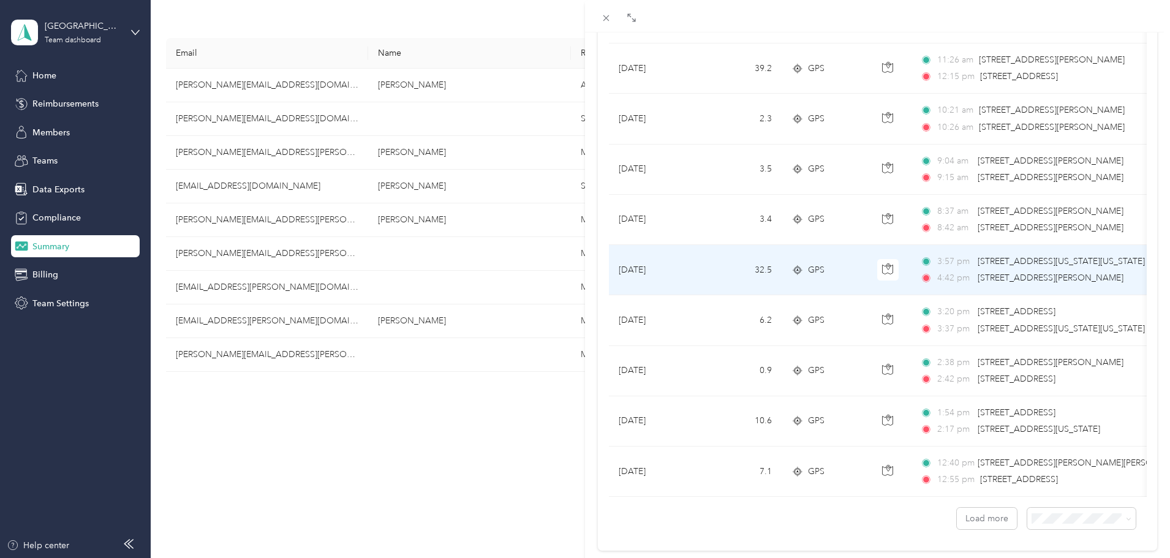
scroll to position [1007, 0]
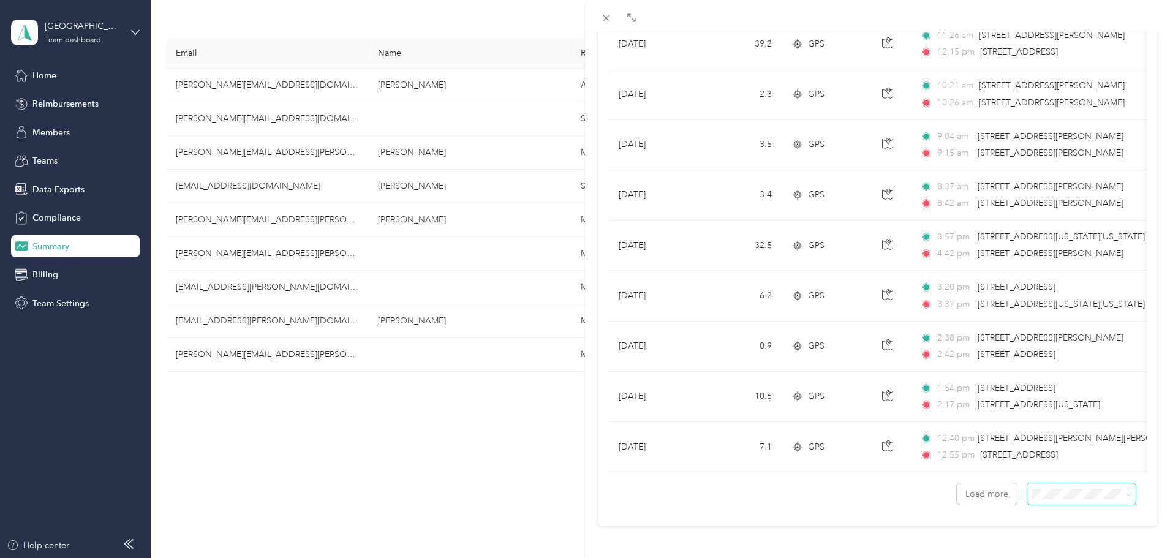
click at [1058, 483] on span at bounding box center [1082, 493] width 108 height 21
click at [1061, 462] on span "100 per load" at bounding box center [1052, 462] width 50 height 10
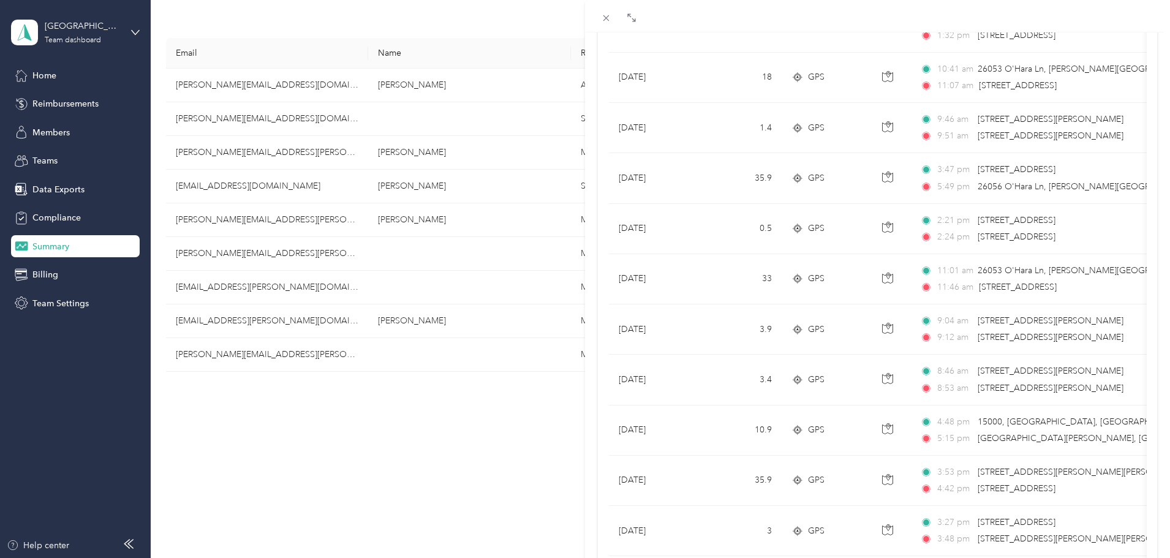
scroll to position [2723, 0]
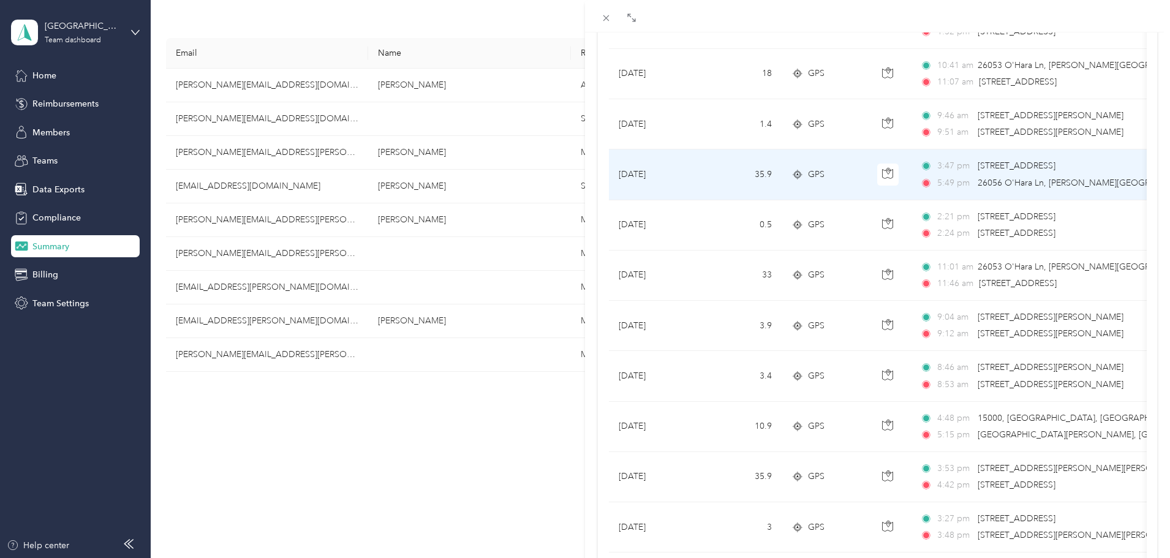
click at [721, 173] on td "35.9" at bounding box center [741, 175] width 81 height 50
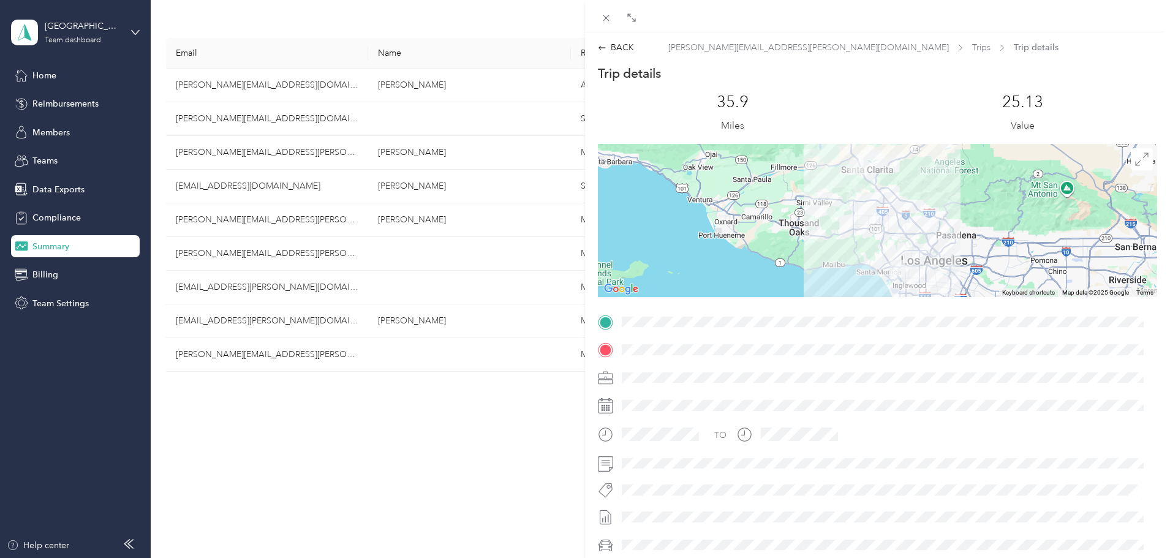
click at [604, 319] on div at bounding box center [877, 323] width 559 height 20
click at [610, 43] on div "BACK" at bounding box center [616, 47] width 36 height 13
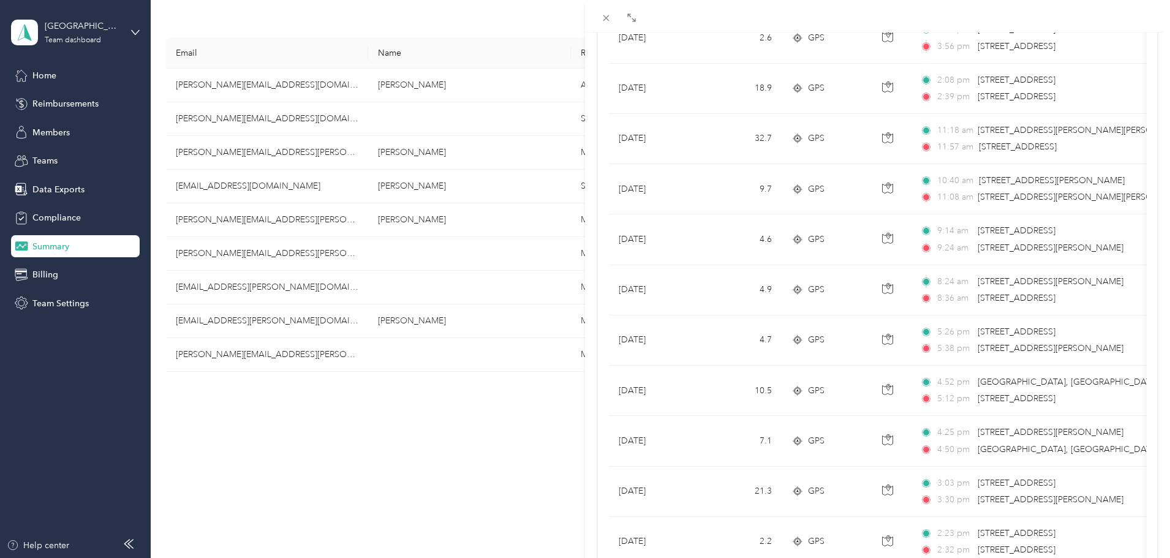
scroll to position [4788, 0]
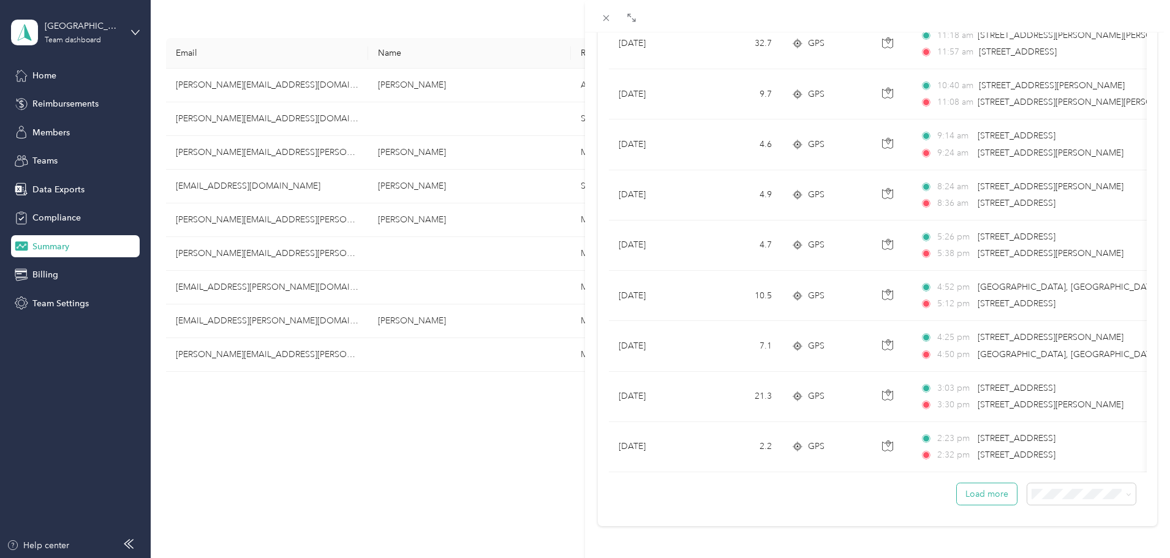
click at [994, 492] on button "Load more" at bounding box center [987, 493] width 60 height 21
click at [976, 485] on button "Load more" at bounding box center [987, 493] width 60 height 21
click at [995, 485] on button "Load more" at bounding box center [987, 493] width 60 height 21
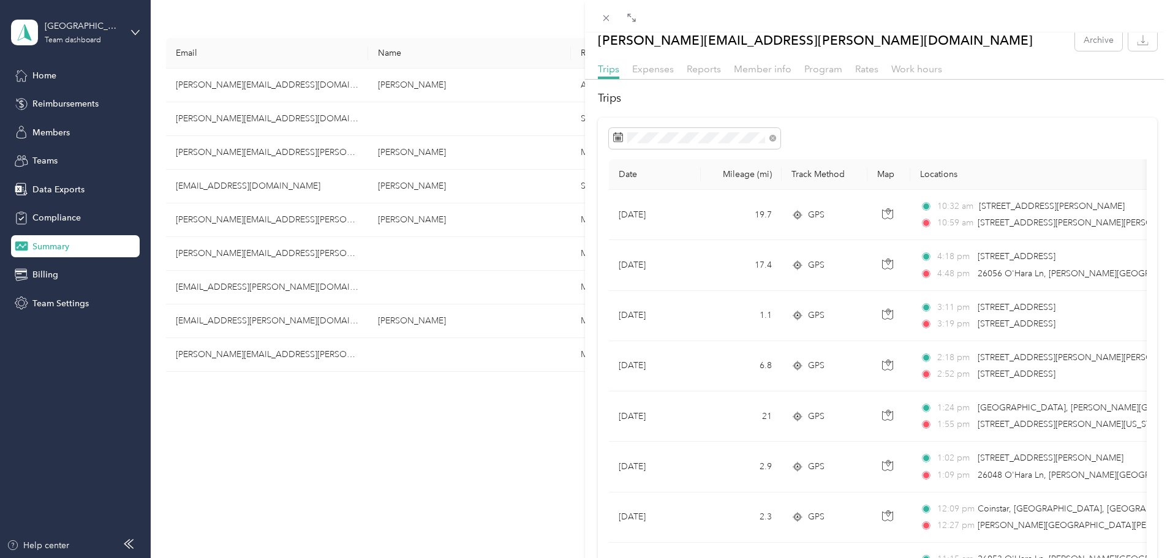
scroll to position [0, 0]
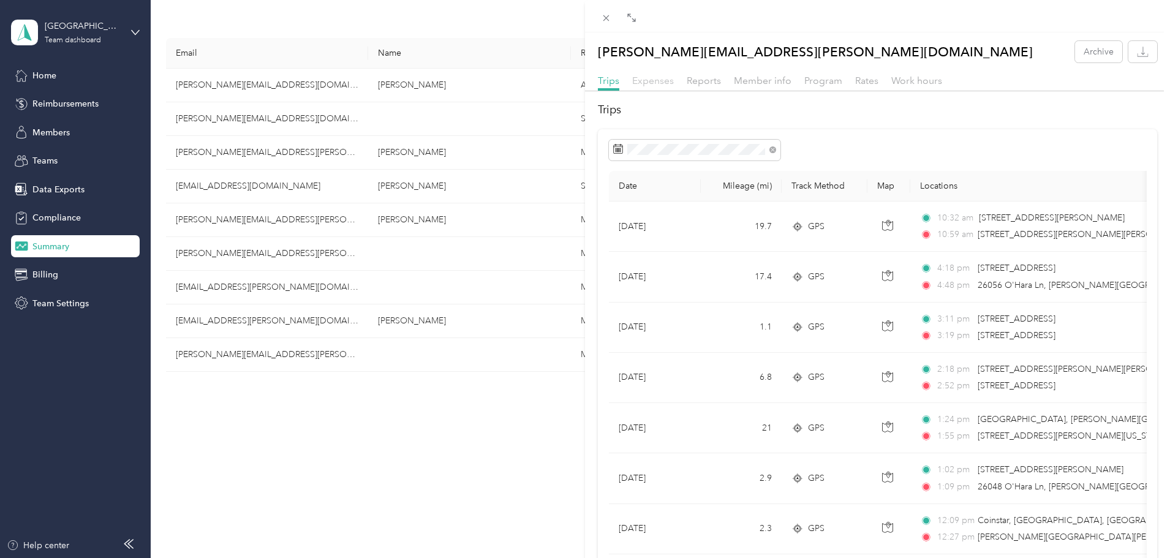
click at [643, 85] on span "Expenses" at bounding box center [653, 81] width 42 height 12
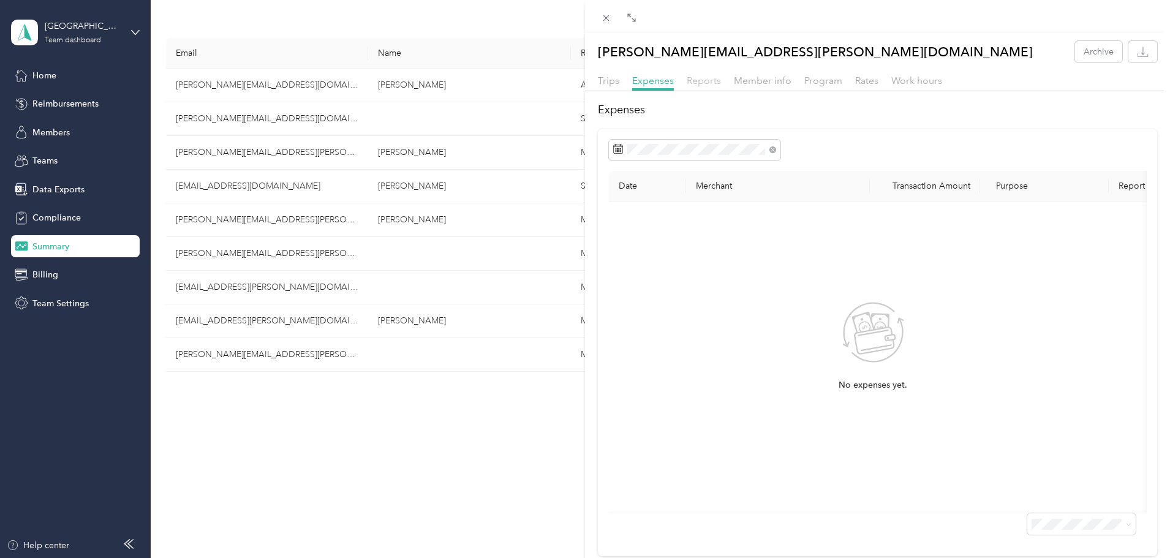
click at [715, 82] on span "Reports" at bounding box center [704, 81] width 34 height 12
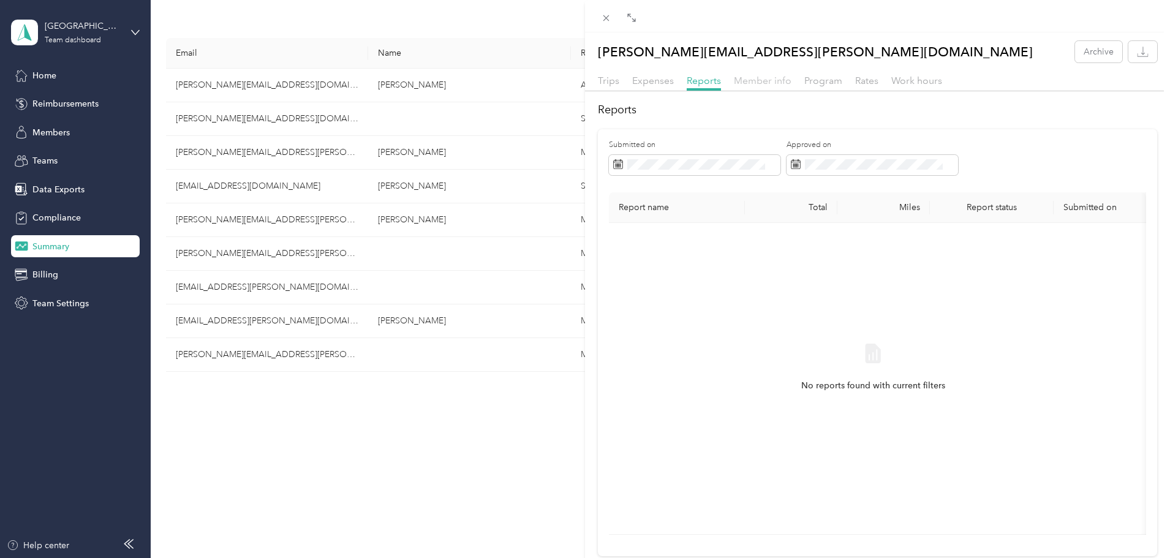
click at [764, 83] on span "Member info" at bounding box center [763, 81] width 58 height 12
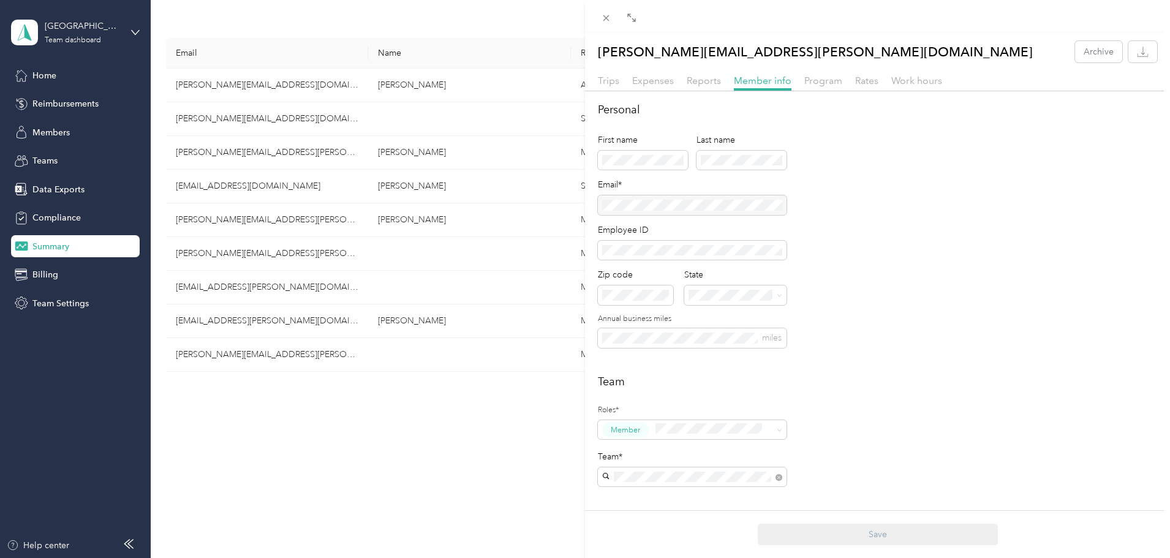
click at [852, 81] on div "Trips Expenses Reports Member info Program Rates Work hours" at bounding box center [877, 83] width 585 height 18
click at [830, 76] on span "Program" at bounding box center [824, 81] width 38 height 12
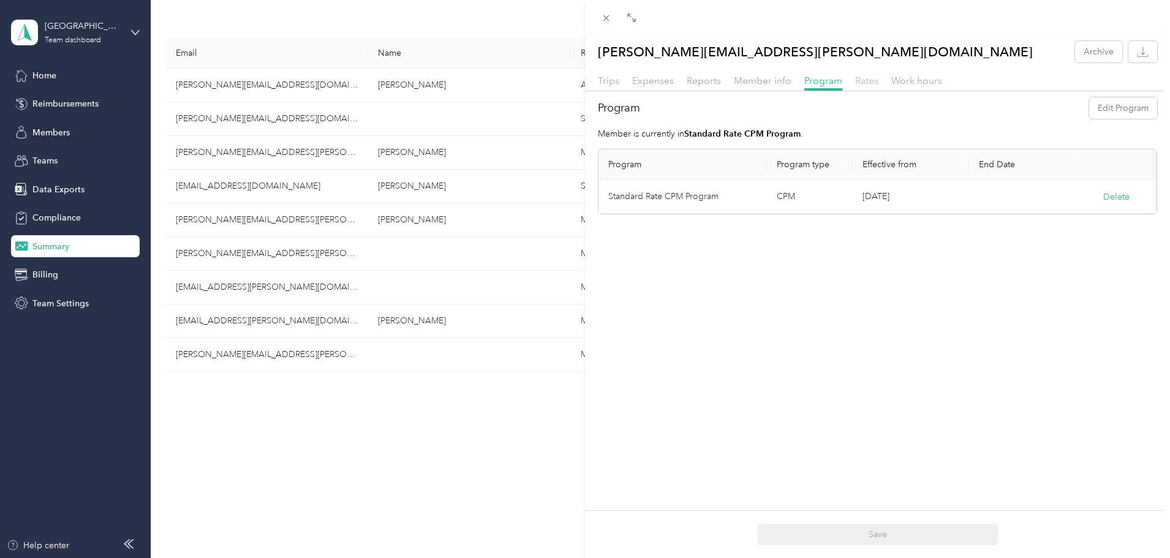
click at [855, 83] on span "Rates" at bounding box center [866, 81] width 23 height 12
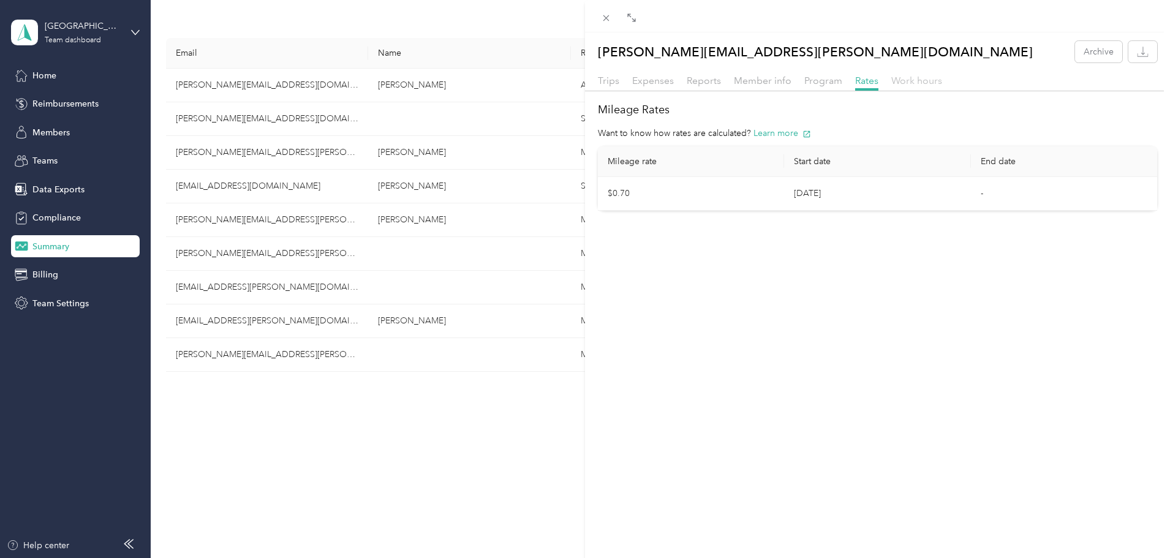
click at [923, 80] on span "Work hours" at bounding box center [917, 81] width 51 height 12
click at [605, 12] on span at bounding box center [606, 17] width 17 height 17
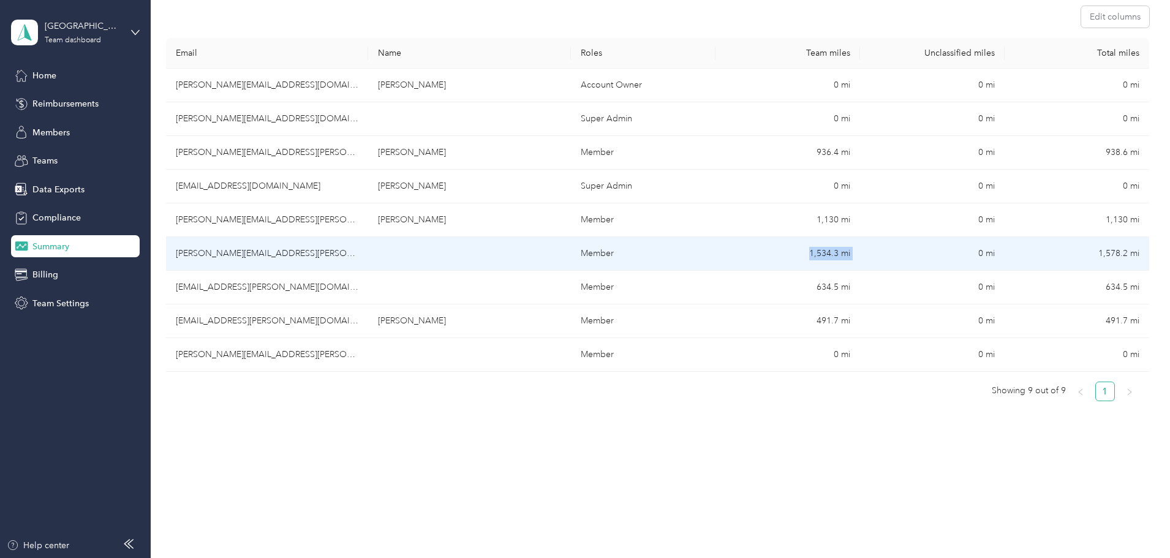
drag, startPoint x: 770, startPoint y: 257, endPoint x: 846, endPoint y: 254, distance: 75.4
click at [846, 254] on tr "[PERSON_NAME][EMAIL_ADDRESS][PERSON_NAME][DOMAIN_NAME] Member 1,534.3 mi 0 mi 1…" at bounding box center [657, 254] width 983 height 34
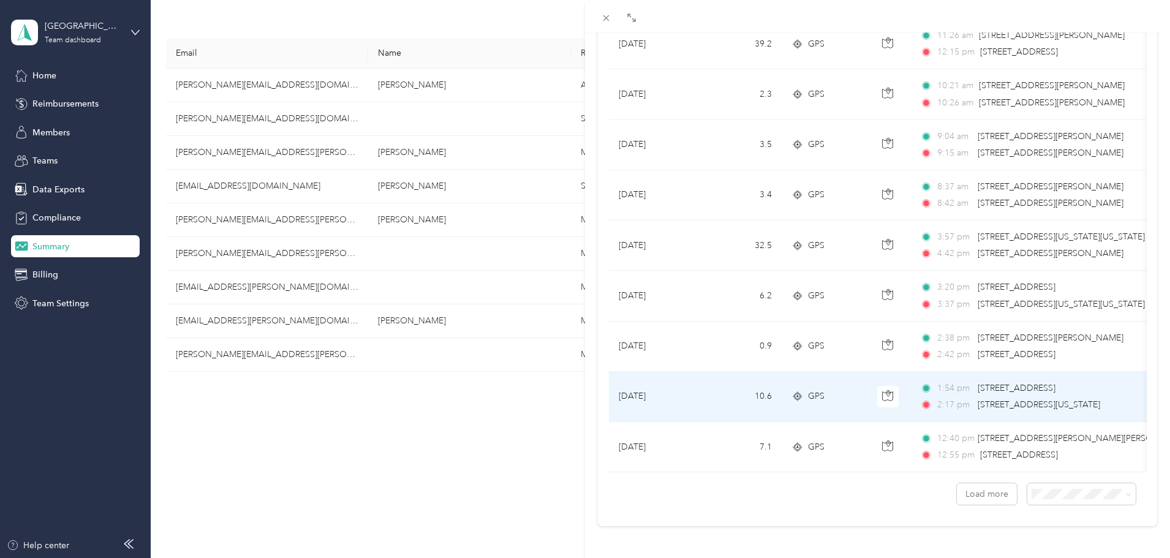
scroll to position [1007, 0]
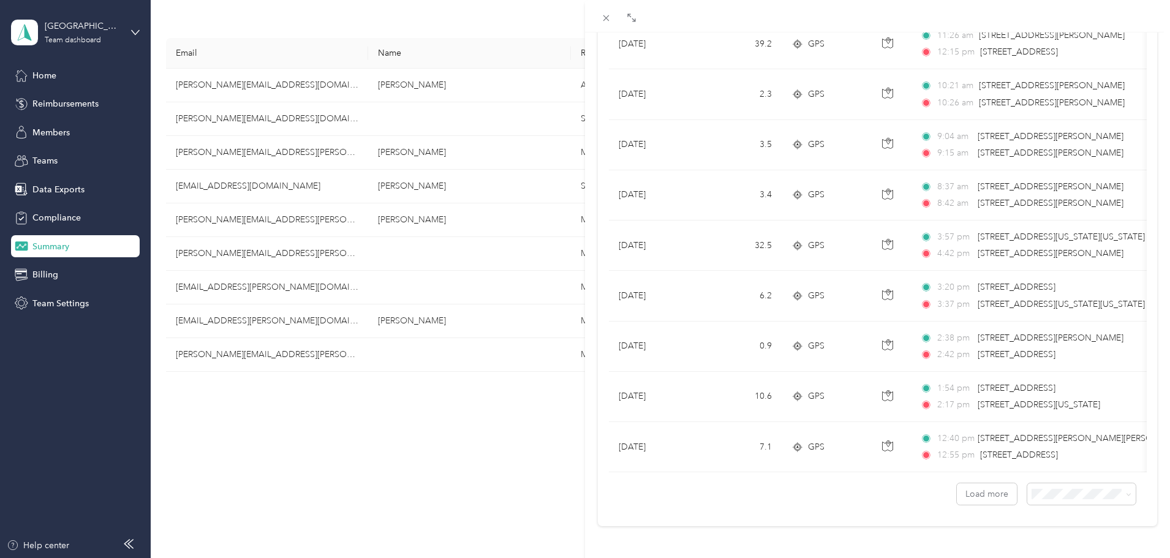
click at [1041, 464] on span "100 per load" at bounding box center [1052, 461] width 50 height 10
click at [960, 490] on button "Load more" at bounding box center [987, 493] width 60 height 21
click at [977, 483] on button "Load more" at bounding box center [987, 493] width 60 height 21
click at [989, 484] on button "Load more" at bounding box center [987, 493] width 60 height 21
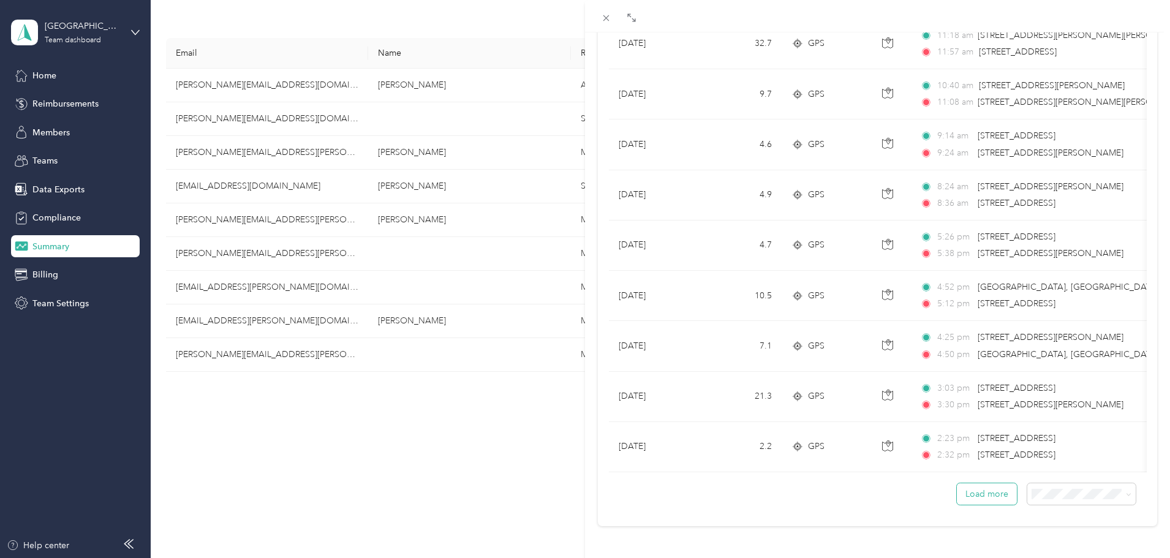
click at [989, 484] on button "Load more" at bounding box center [987, 493] width 60 height 21
click at [1056, 492] on span at bounding box center [1082, 493] width 108 height 21
click at [1064, 464] on span "100 per load" at bounding box center [1052, 462] width 50 height 10
click at [985, 483] on button "Load more" at bounding box center [987, 493] width 60 height 21
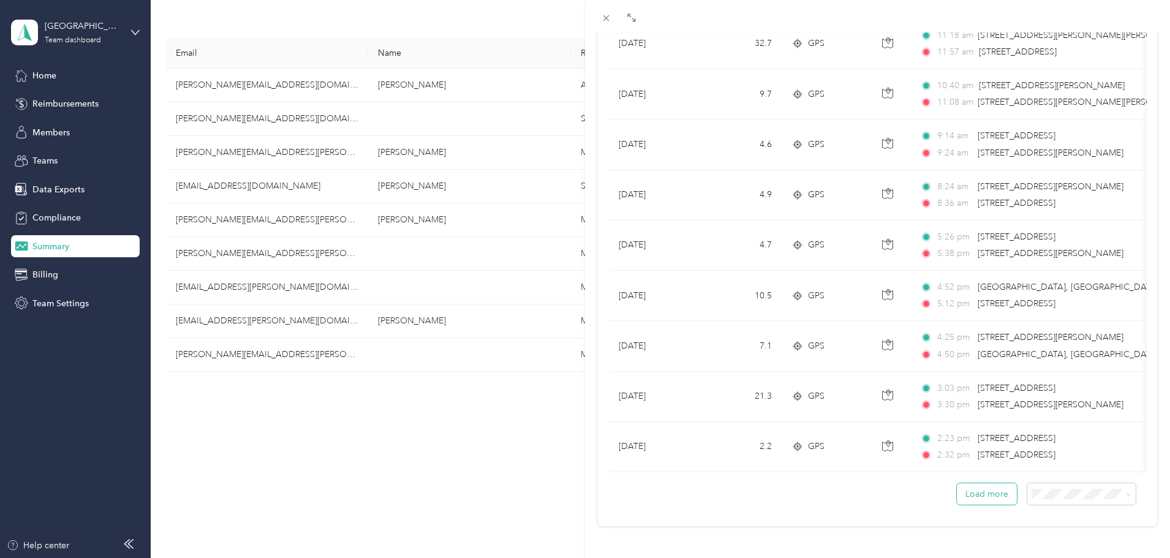
click at [985, 483] on button "Load more" at bounding box center [987, 493] width 60 height 21
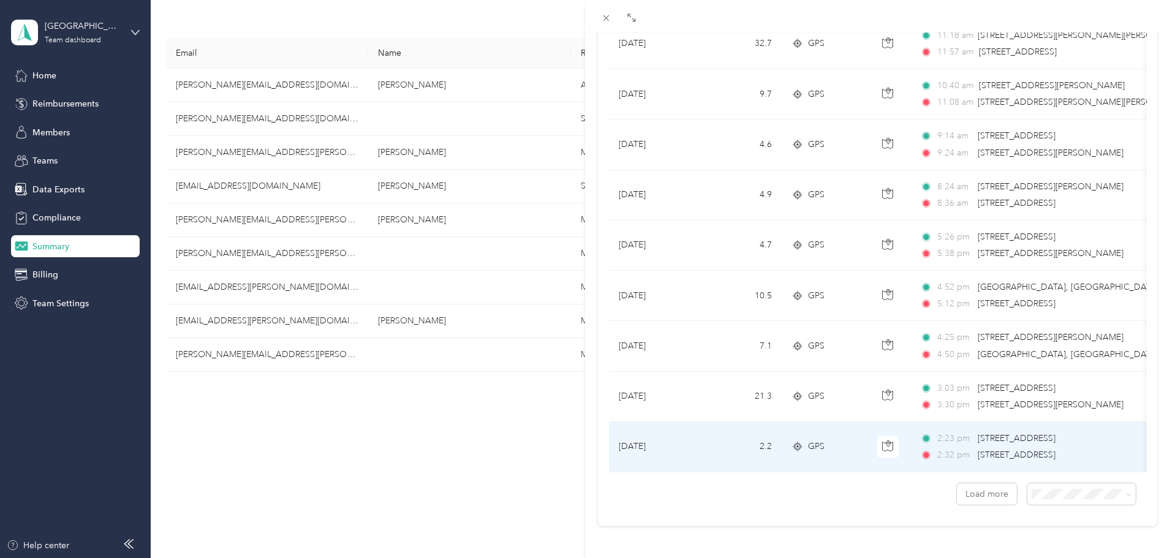
drag, startPoint x: 826, startPoint y: 453, endPoint x: 889, endPoint y: 450, distance: 63.2
click at [889, 450] on tr "[DATE] 2.2 GPS 2:23 pm [STREET_ADDRESS] 2:32 pm [STREET_ADDRESS] $1.54 [GEOGRAP…" at bounding box center [1029, 447] width 841 height 50
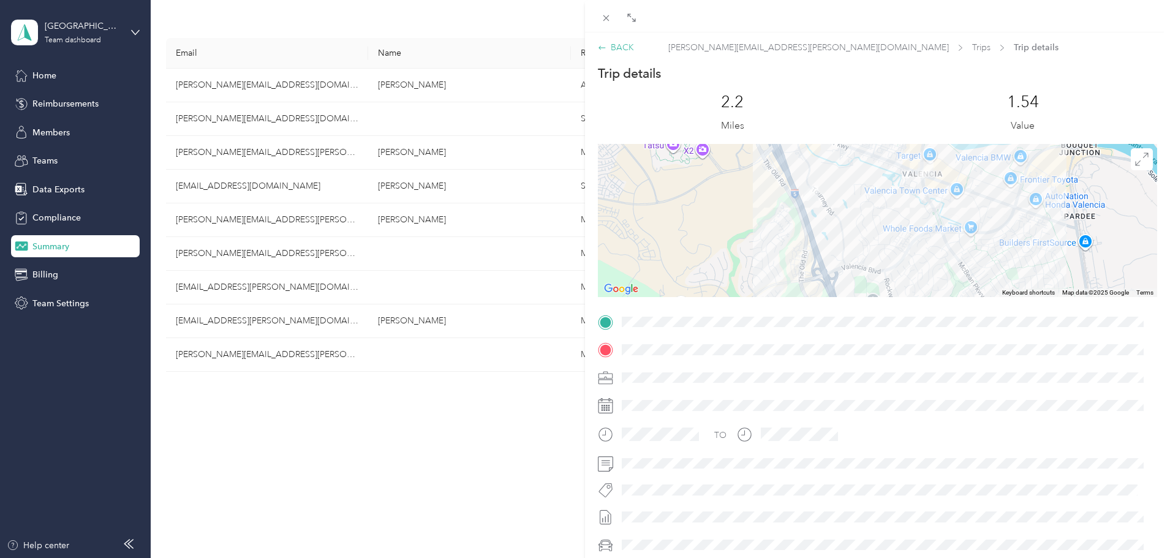
click at [598, 45] on icon at bounding box center [602, 48] width 9 height 9
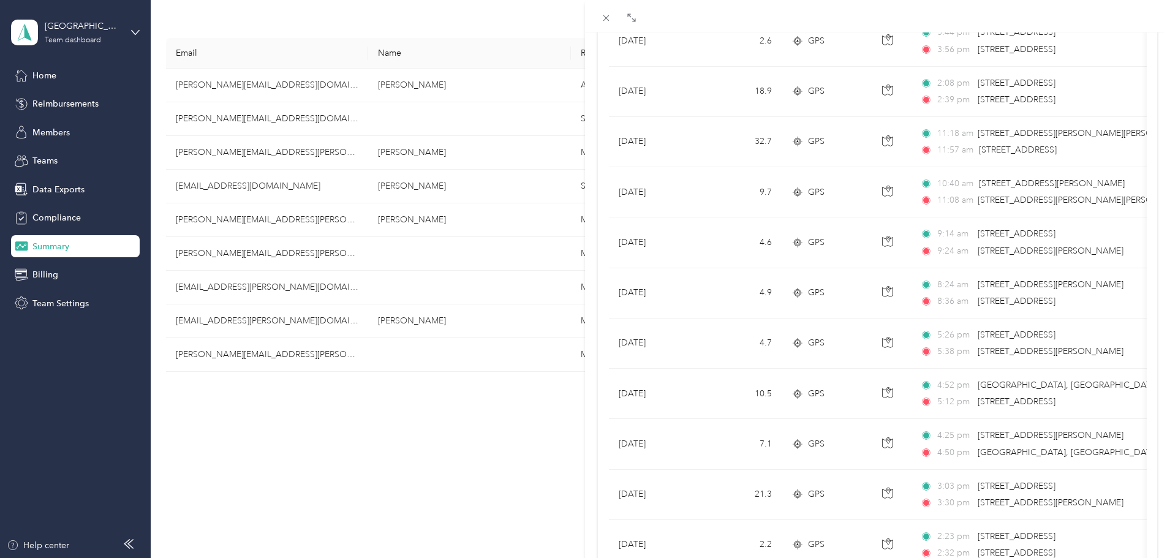
scroll to position [4788, 0]
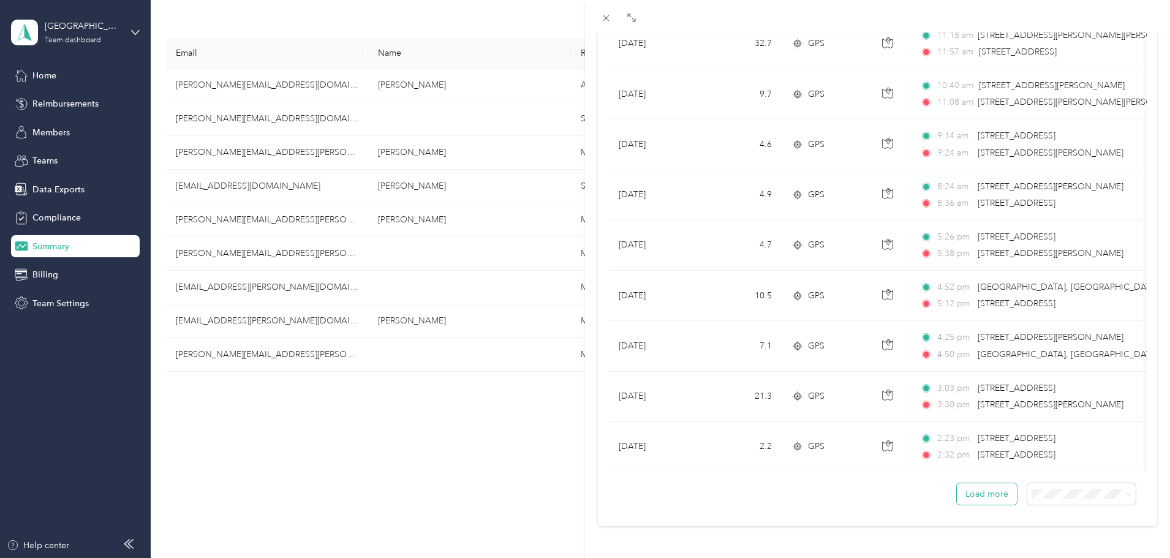
click at [998, 489] on button "Load more" at bounding box center [987, 493] width 60 height 21
click at [1045, 467] on li "100 per load" at bounding box center [1072, 462] width 108 height 21
click at [977, 484] on button "Load more" at bounding box center [987, 493] width 60 height 21
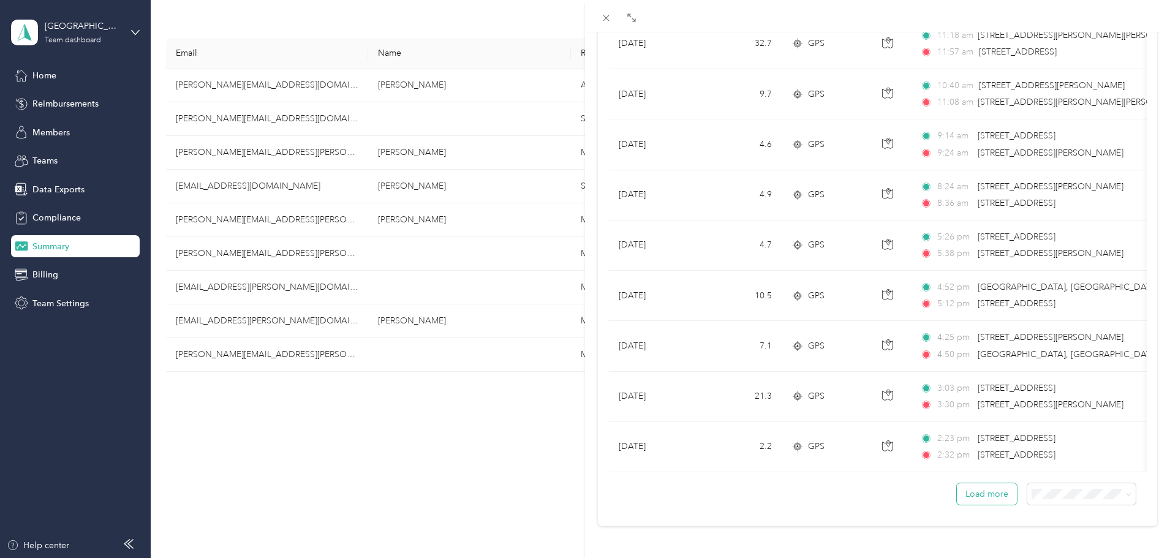
click at [977, 484] on button "Load more" at bounding box center [987, 493] width 60 height 21
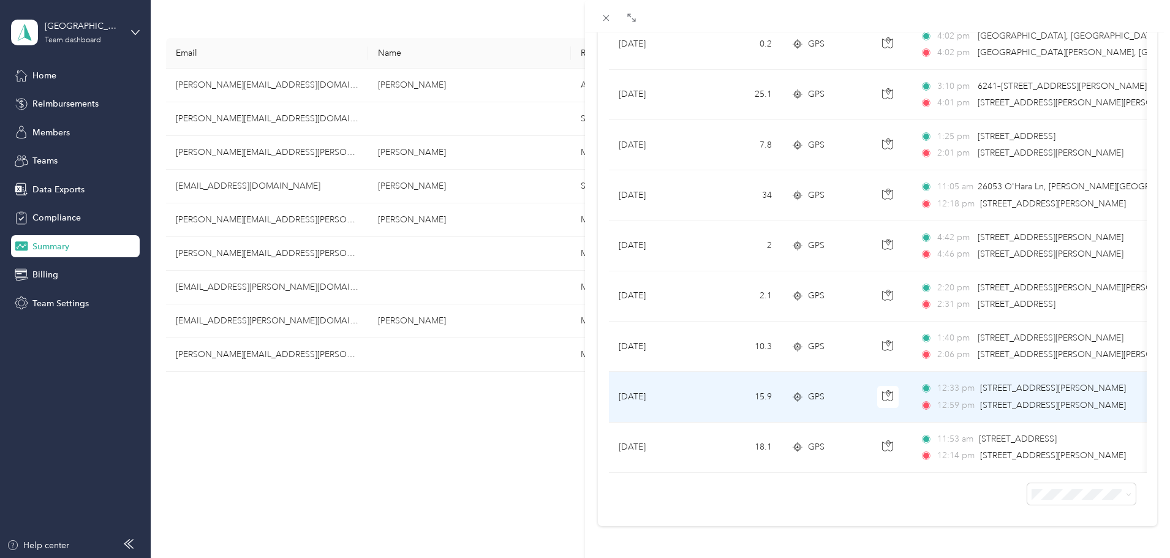
scroll to position [8567, 0]
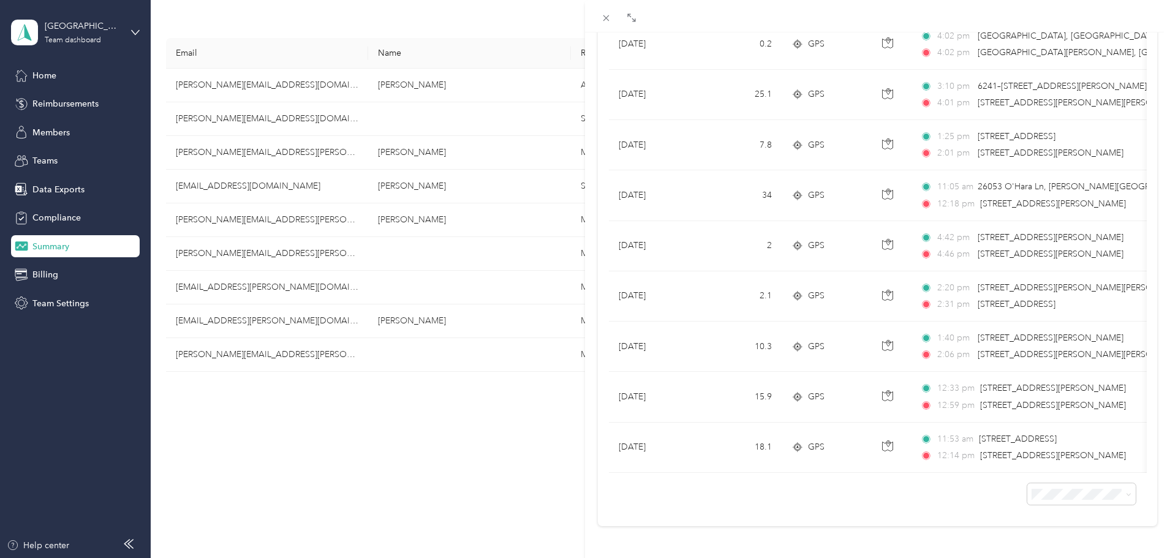
click at [310, 260] on div "[PERSON_NAME][EMAIL_ADDRESS][PERSON_NAME][DOMAIN_NAME] Archive Trips Expenses R…" at bounding box center [585, 279] width 1170 height 558
click at [279, 251] on div "[PERSON_NAME][EMAIL_ADDRESS][PERSON_NAME][DOMAIN_NAME] Archive Trips Expenses R…" at bounding box center [585, 279] width 1170 height 558
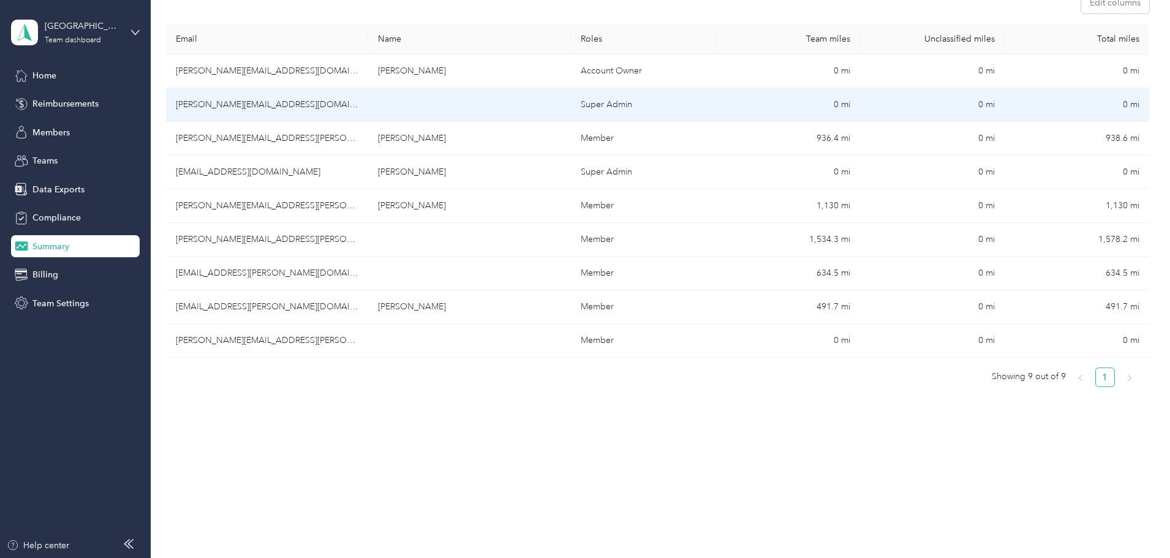
scroll to position [215, 0]
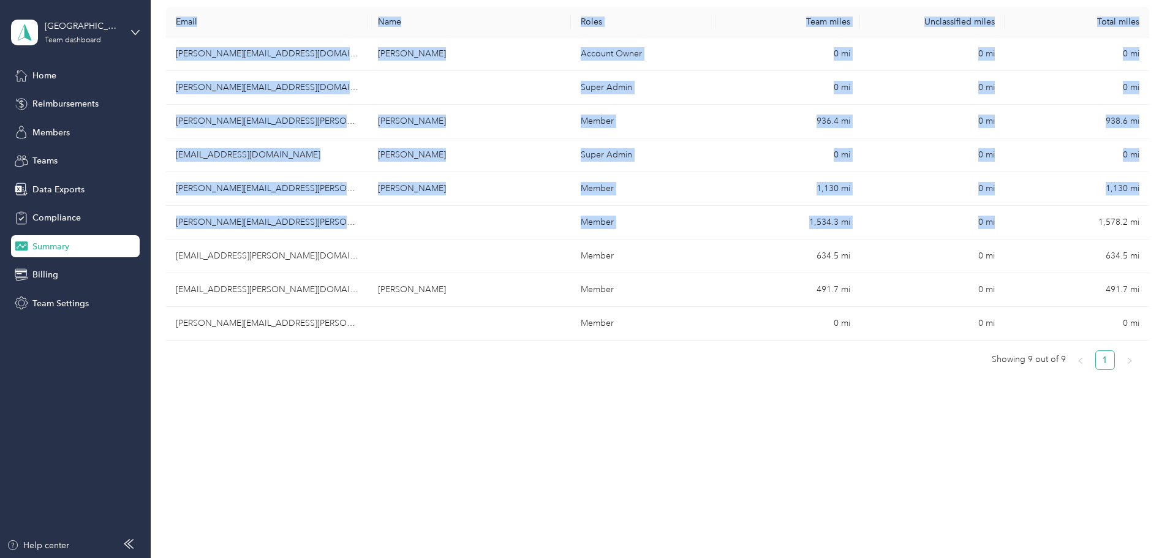
drag, startPoint x: 1015, startPoint y: 225, endPoint x: 1066, endPoint y: 221, distance: 51.7
click at [1066, 221] on div "Export 4,773.1 mi All miles 4,727 mi Team 0 mi Unclassified $0.00 Expenses Edit…" at bounding box center [657, 135] width 983 height 593
click at [1096, 203] on div "Export 4,773.1 mi All miles 4,727 mi Team 0 mi Unclassified $0.00 Expenses Edit…" at bounding box center [657, 135] width 983 height 593
click at [1115, 195] on div "Export 4,773.1 mi All miles 4,727 mi Team 0 mi Unclassified $0.00 Expenses Edit…" at bounding box center [657, 135] width 983 height 593
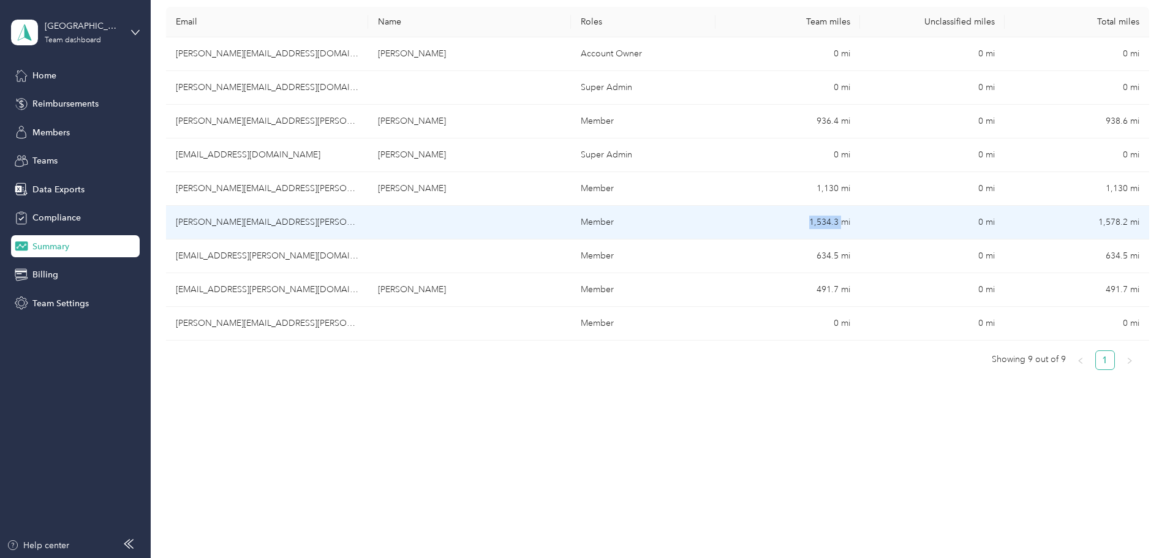
drag, startPoint x: 771, startPoint y: 224, endPoint x: 806, endPoint y: 221, distance: 35.6
click at [806, 221] on td "1,534.3 mi" at bounding box center [788, 223] width 145 height 34
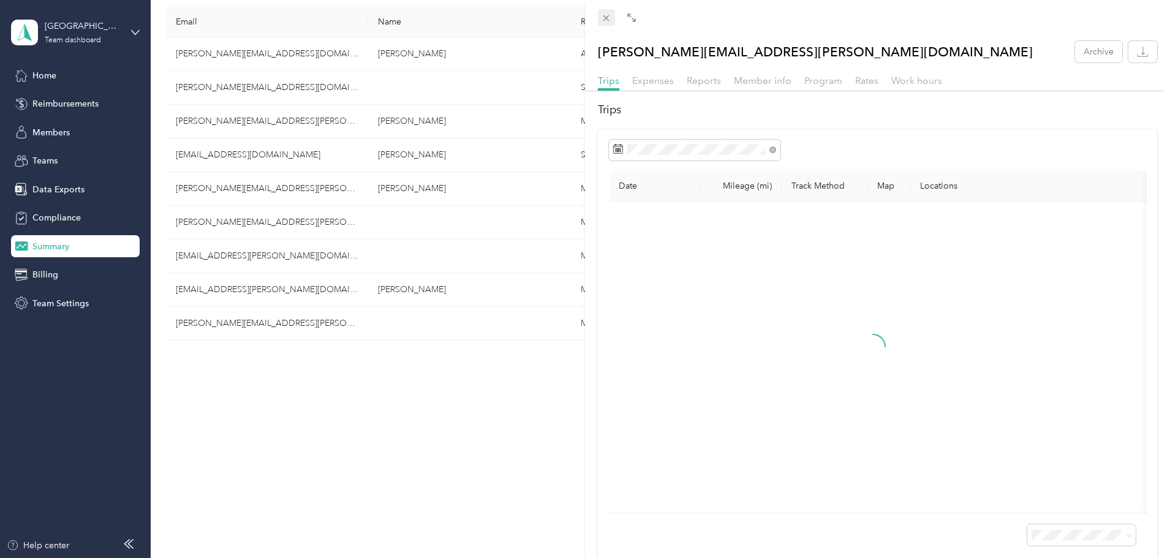
drag, startPoint x: 790, startPoint y: 221, endPoint x: 602, endPoint y: 17, distance: 277.1
click at [602, 17] on icon at bounding box center [606, 18] width 10 height 10
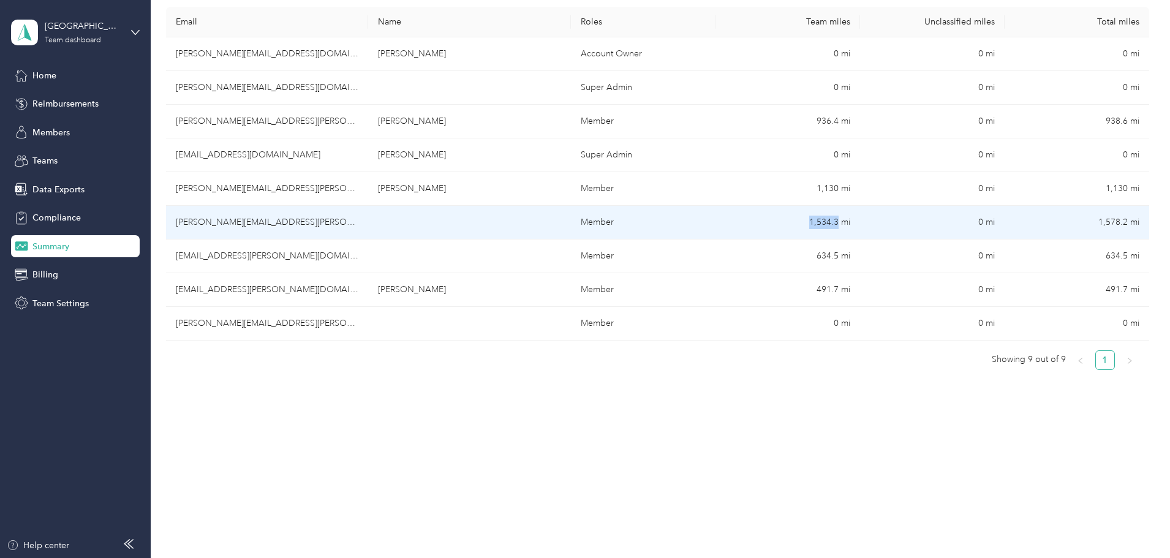
drag, startPoint x: 775, startPoint y: 225, endPoint x: 801, endPoint y: 225, distance: 26.3
click at [801, 225] on td "1,534.3 mi" at bounding box center [788, 223] width 145 height 34
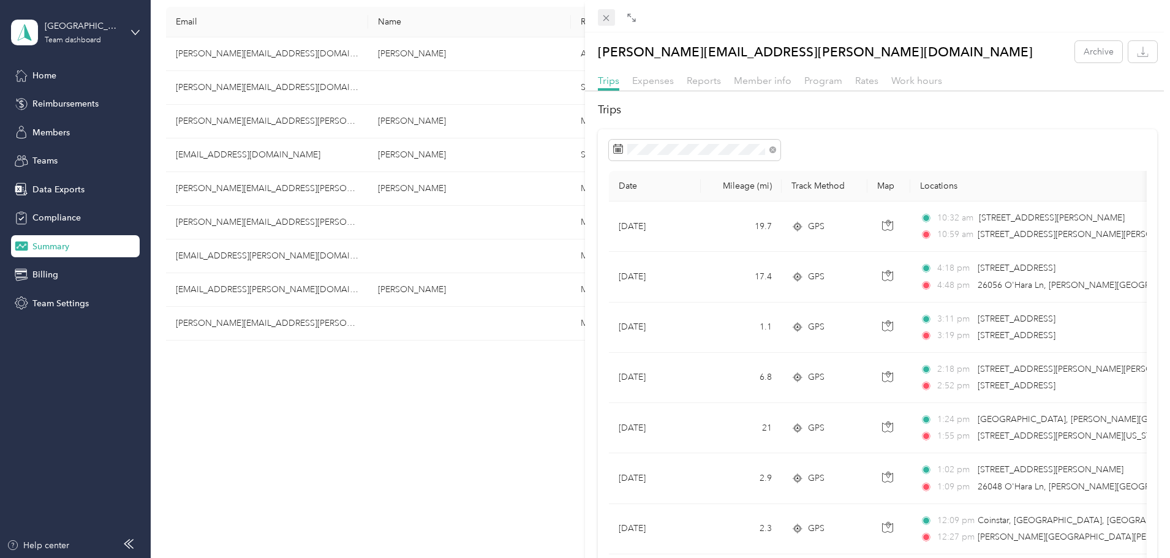
click at [607, 18] on icon at bounding box center [607, 18] width 6 height 6
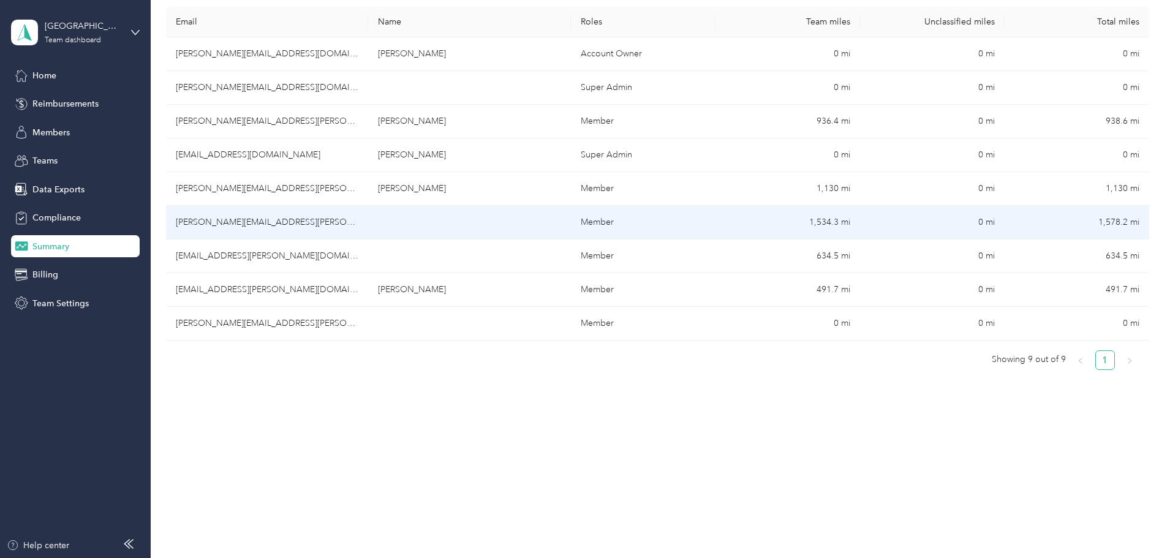
click at [484, 218] on td at bounding box center [469, 223] width 202 height 34
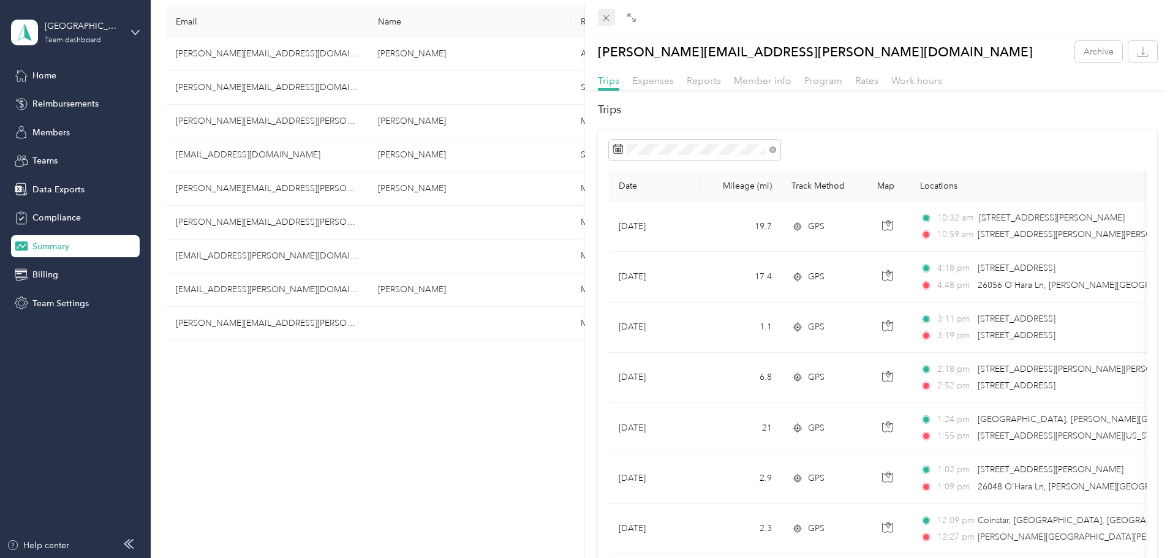
click at [611, 19] on icon at bounding box center [606, 18] width 10 height 10
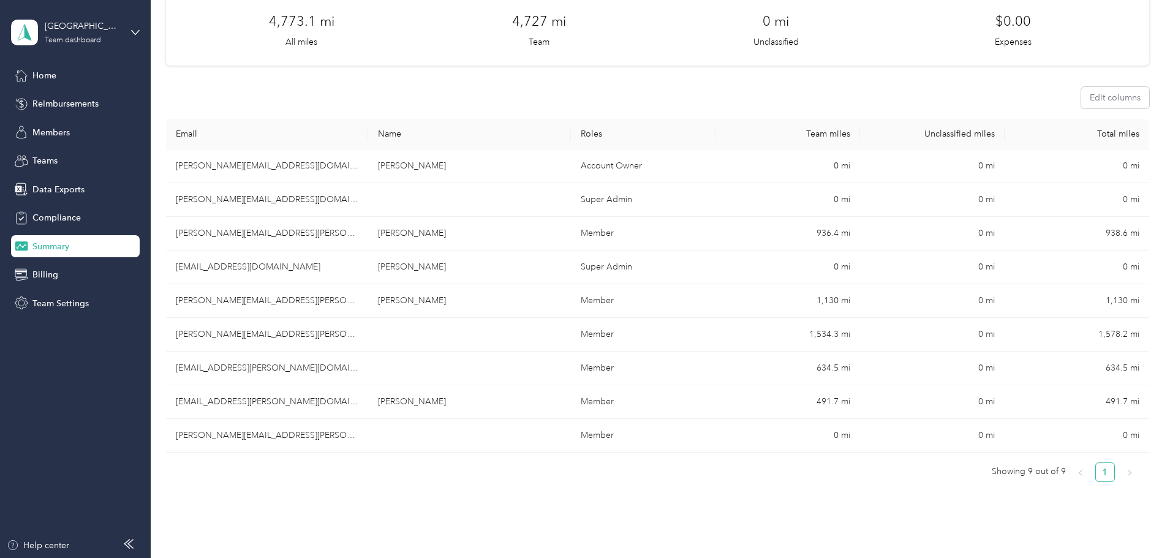
scroll to position [123, 0]
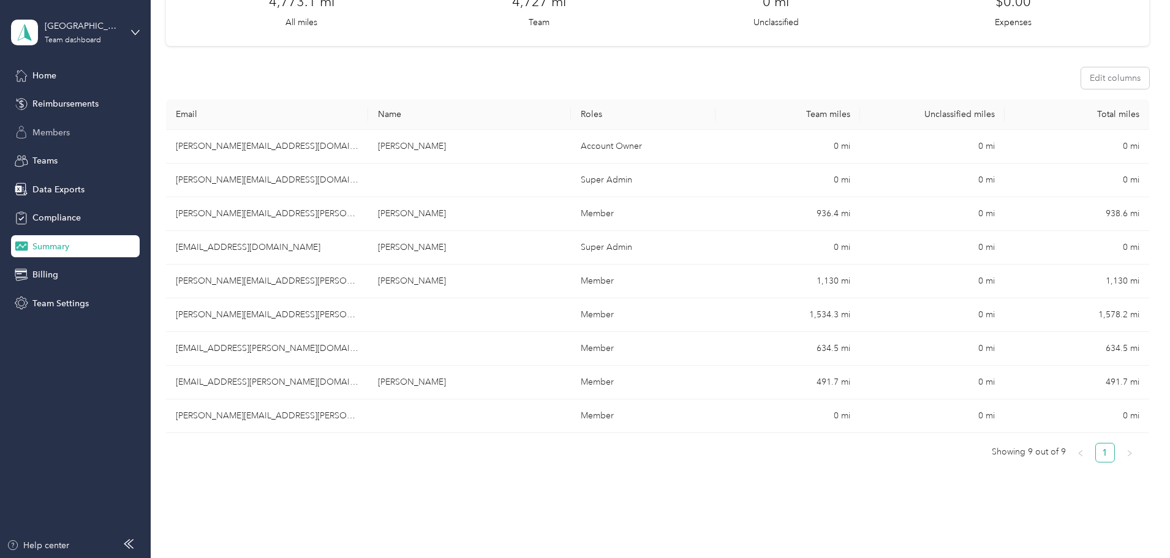
click at [27, 133] on icon at bounding box center [21, 132] width 13 height 13
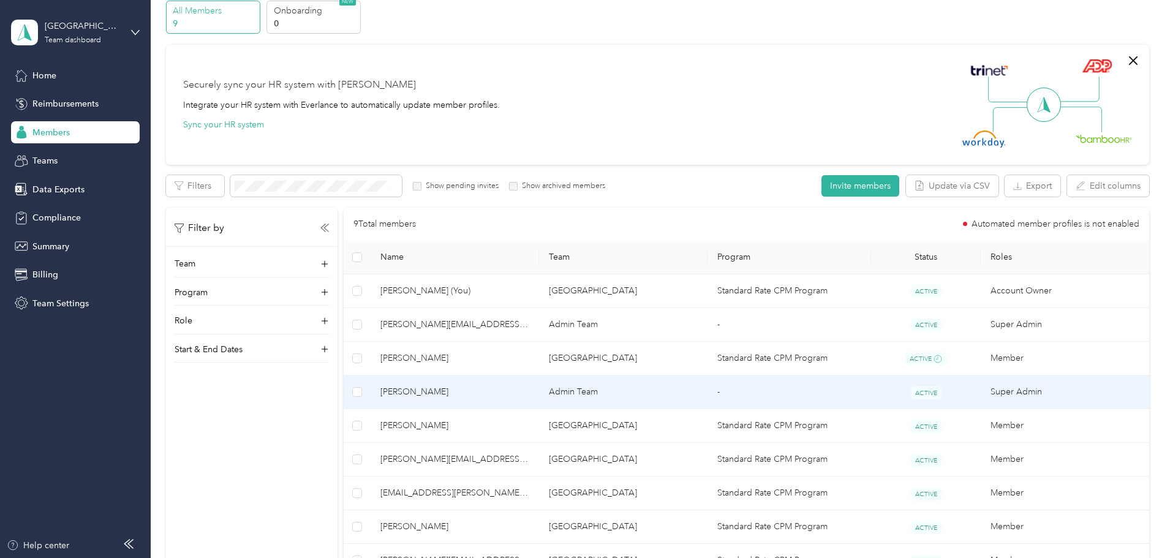
scroll to position [123, 0]
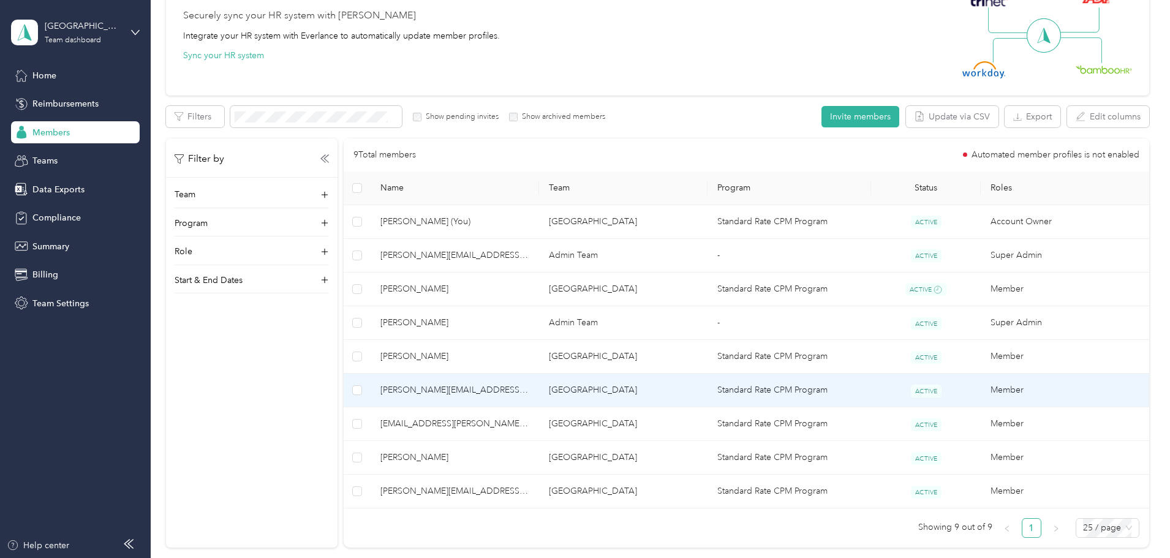
click at [529, 391] on span "[PERSON_NAME][EMAIL_ADDRESS][PERSON_NAME][DOMAIN_NAME]" at bounding box center [455, 390] width 149 height 13
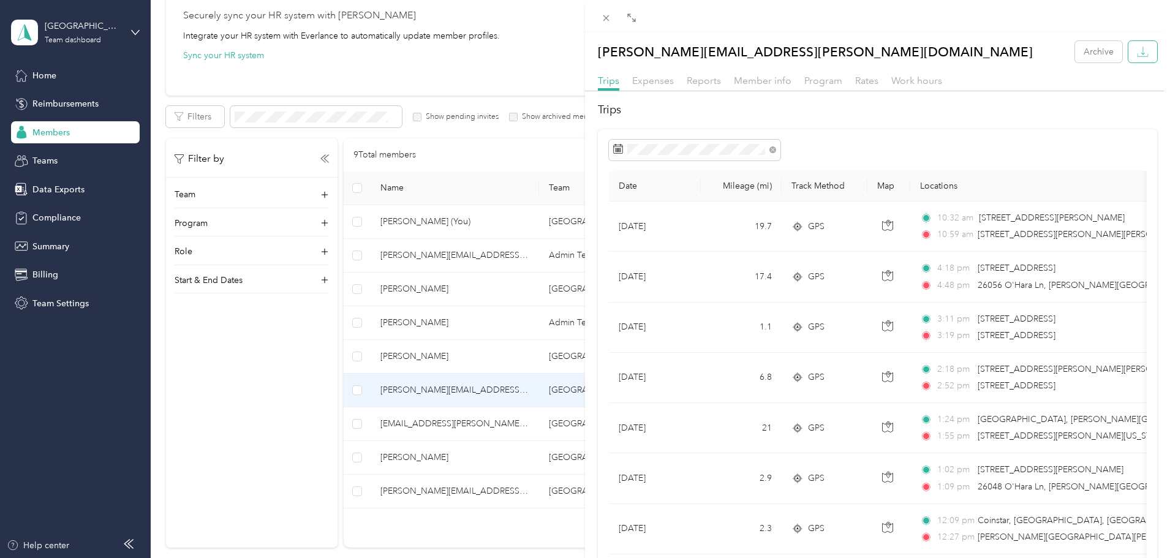
click at [1137, 52] on icon "button" at bounding box center [1143, 52] width 12 height 12
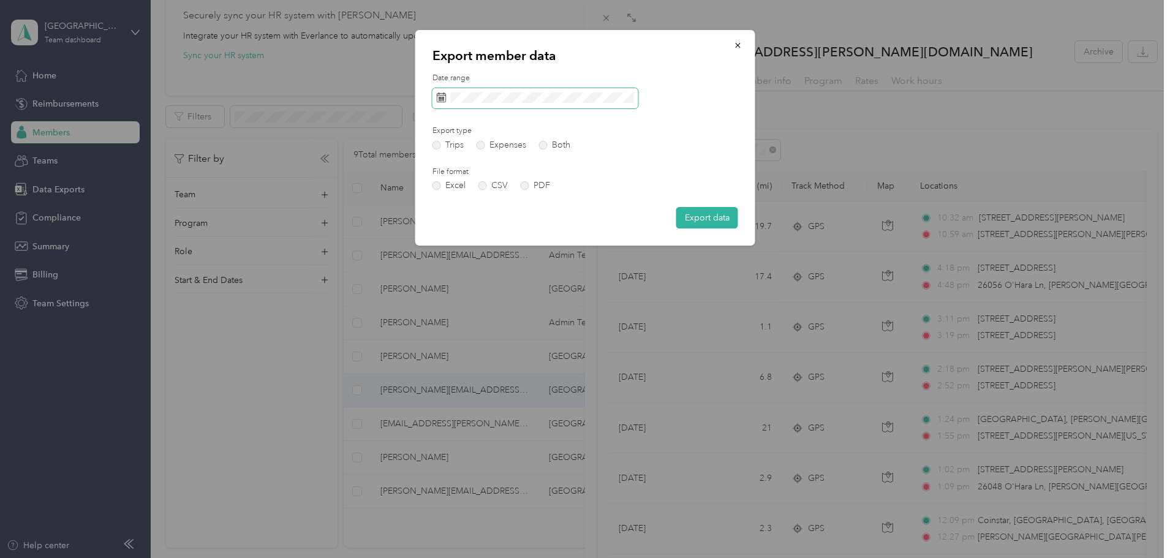
click at [485, 105] on span at bounding box center [536, 98] width 206 height 21
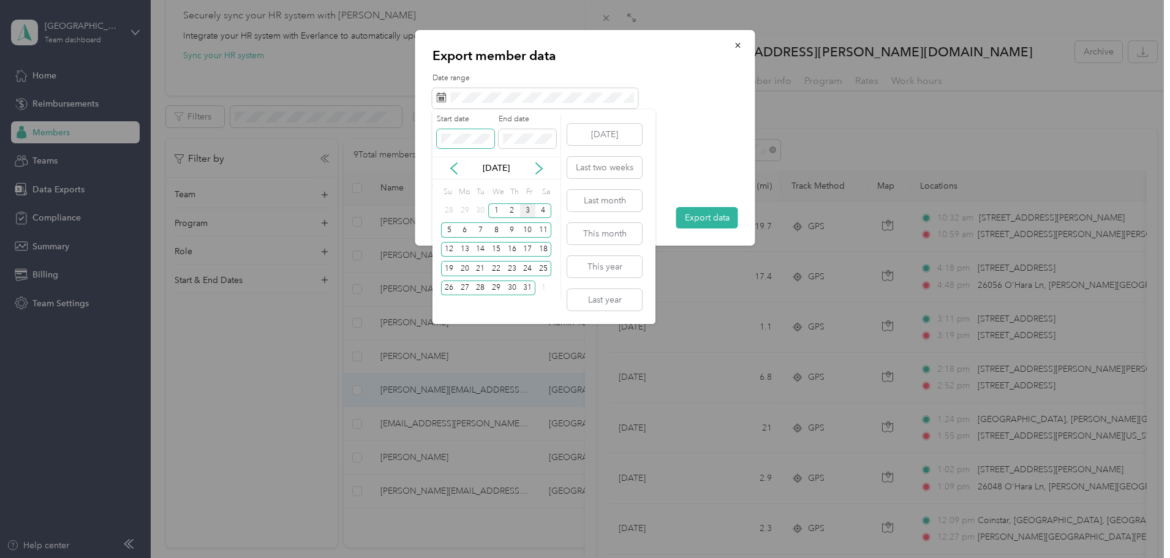
click at [431, 558] on div "Drag to resize Click to close [PERSON_NAME][EMAIL_ADDRESS][PERSON_NAME][DOMAIN_…" at bounding box center [582, 558] width 1164 height 0
click at [510, 146] on span at bounding box center [528, 139] width 58 height 20
click at [539, 169] on icon at bounding box center [539, 168] width 12 height 12
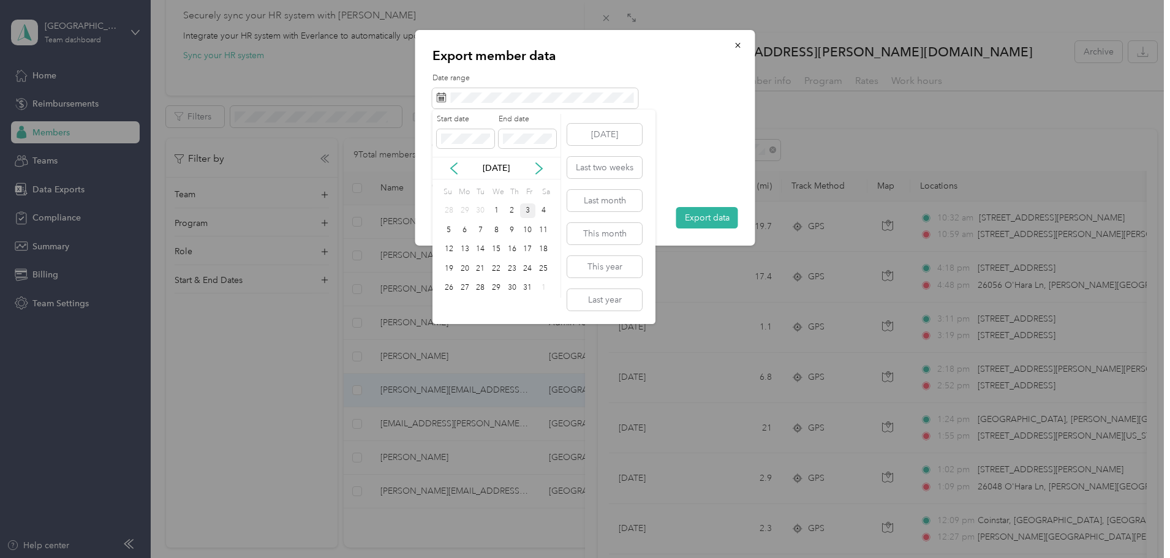
click at [528, 211] on div "3" at bounding box center [528, 210] width 16 height 15
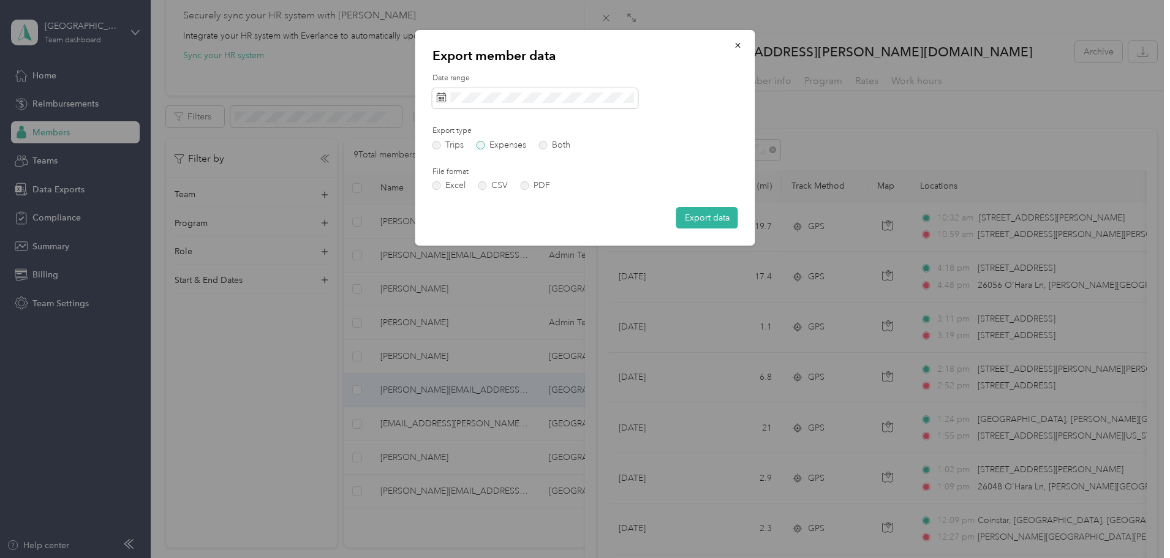
click at [481, 141] on label "Expenses" at bounding box center [502, 145] width 50 height 9
click at [543, 148] on label "Both" at bounding box center [554, 145] width 31 height 9
click at [526, 189] on label "PDF" at bounding box center [535, 185] width 29 height 9
click at [436, 184] on label "Excel" at bounding box center [449, 185] width 33 height 9
click at [692, 212] on button "Export data" at bounding box center [707, 217] width 62 height 21
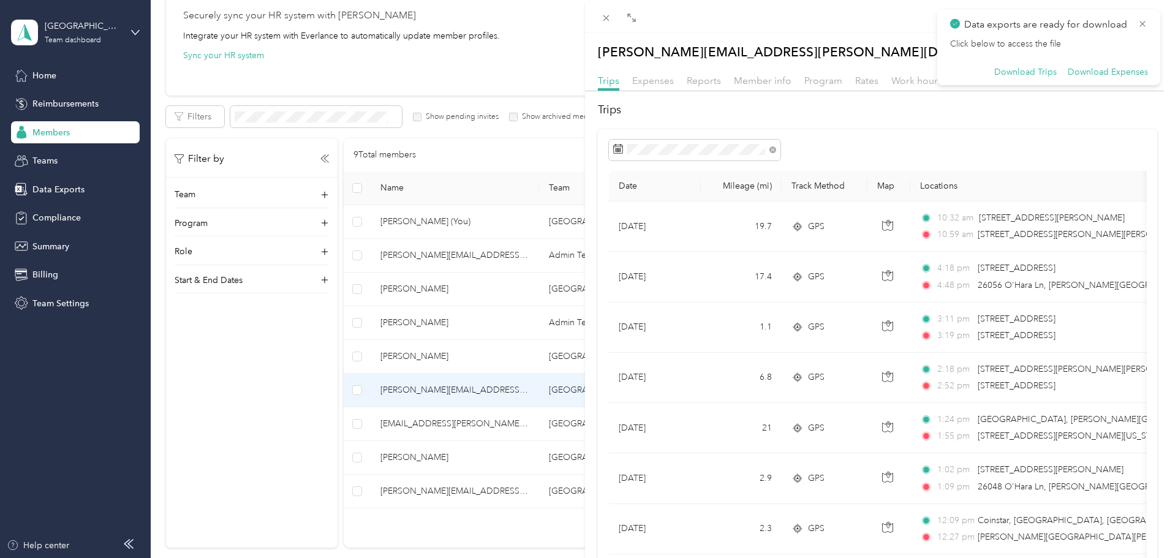
click at [1046, 37] on div "Data exports are ready for download Click below to access the file Download Tri…" at bounding box center [1049, 47] width 198 height 61
click at [1043, 73] on button "Download Trips" at bounding box center [1026, 72] width 63 height 11
click at [1090, 72] on button "Download Expenses" at bounding box center [1108, 72] width 80 height 11
click at [1143, 22] on icon at bounding box center [1143, 23] width 10 height 11
click at [607, 20] on icon at bounding box center [606, 18] width 10 height 10
